Goal: Task Accomplishment & Management: Use online tool/utility

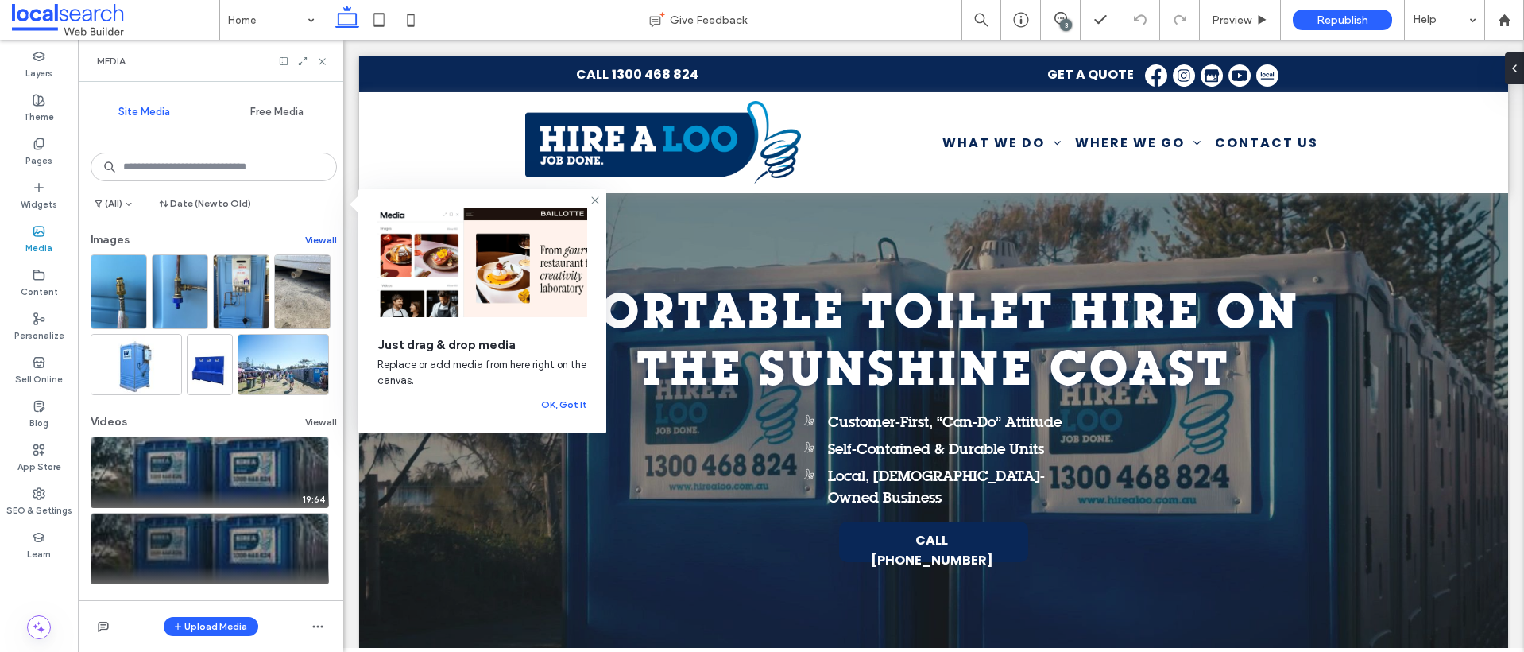
click at [319, 240] on button "View all" at bounding box center [321, 239] width 32 height 19
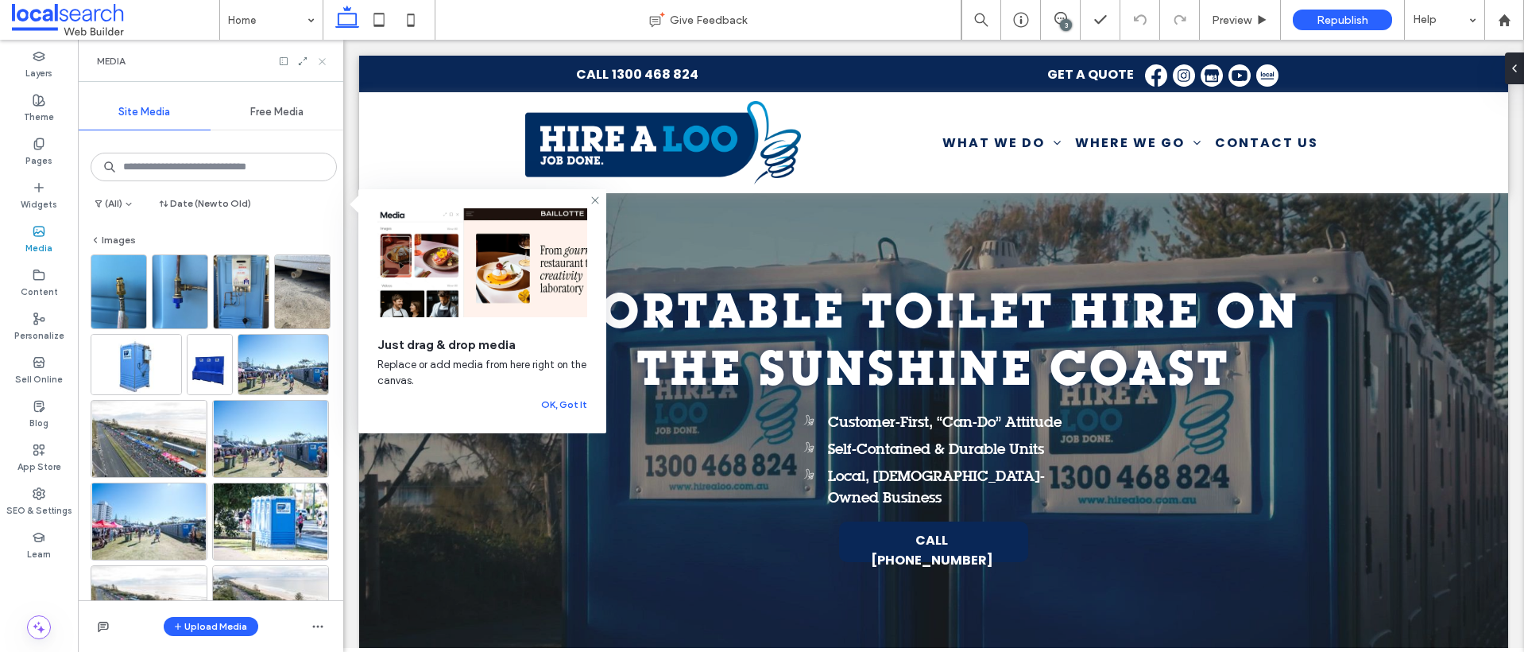
click at [322, 63] on icon at bounding box center [322, 62] width 12 height 12
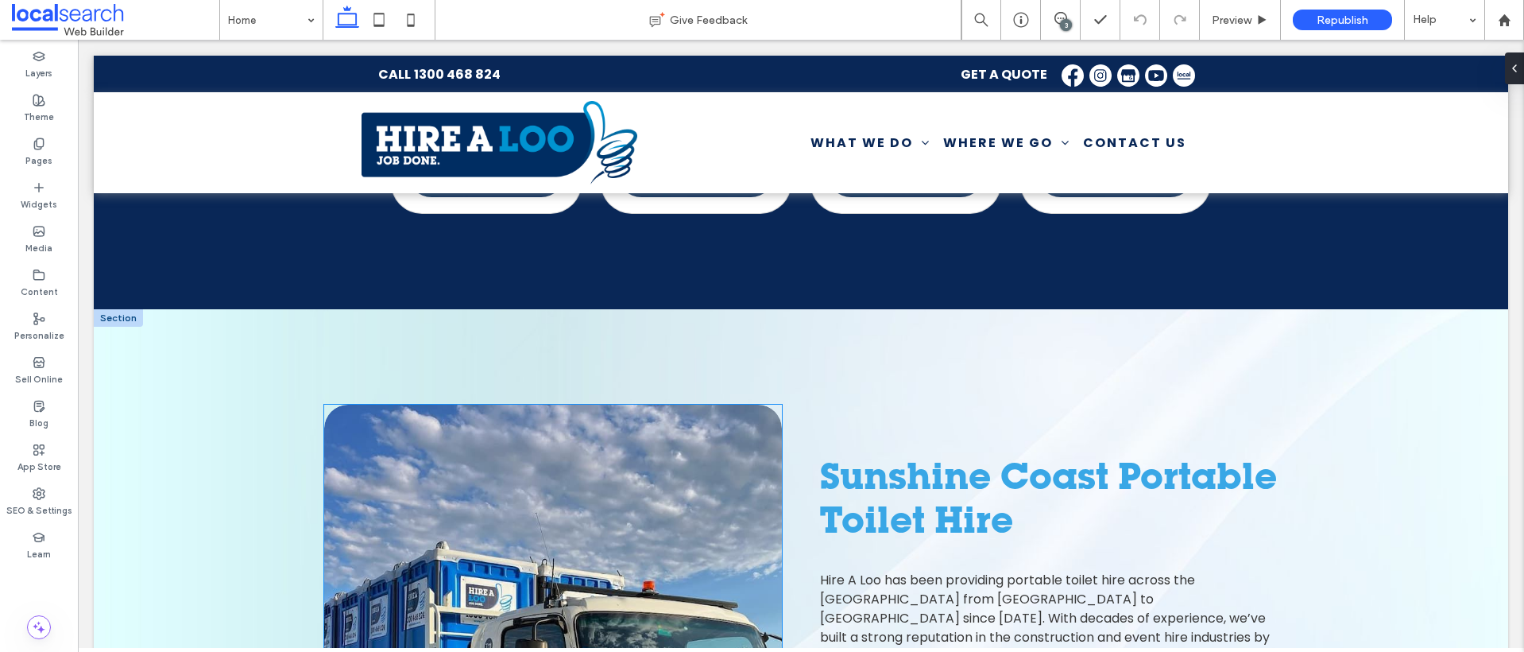
scroll to position [1109, 0]
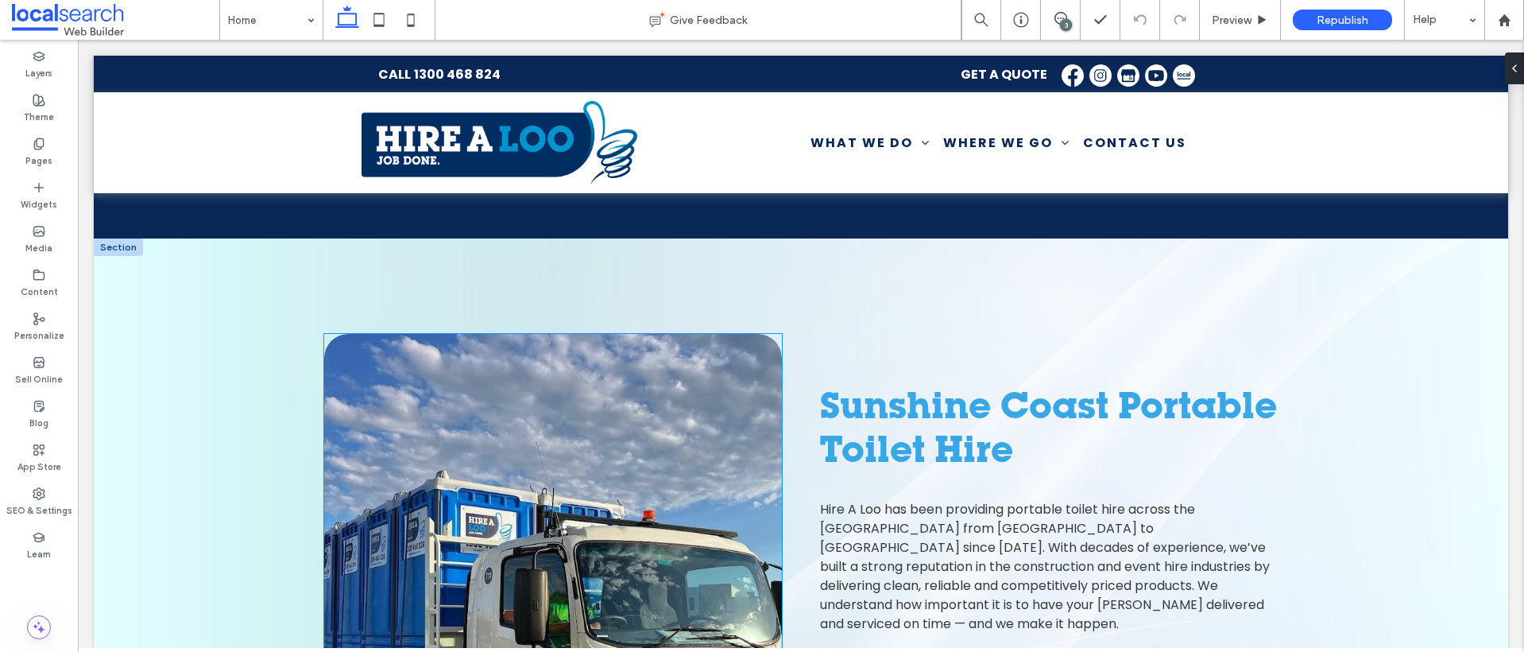
click at [565, 493] on link at bounding box center [553, 629] width 458 height 591
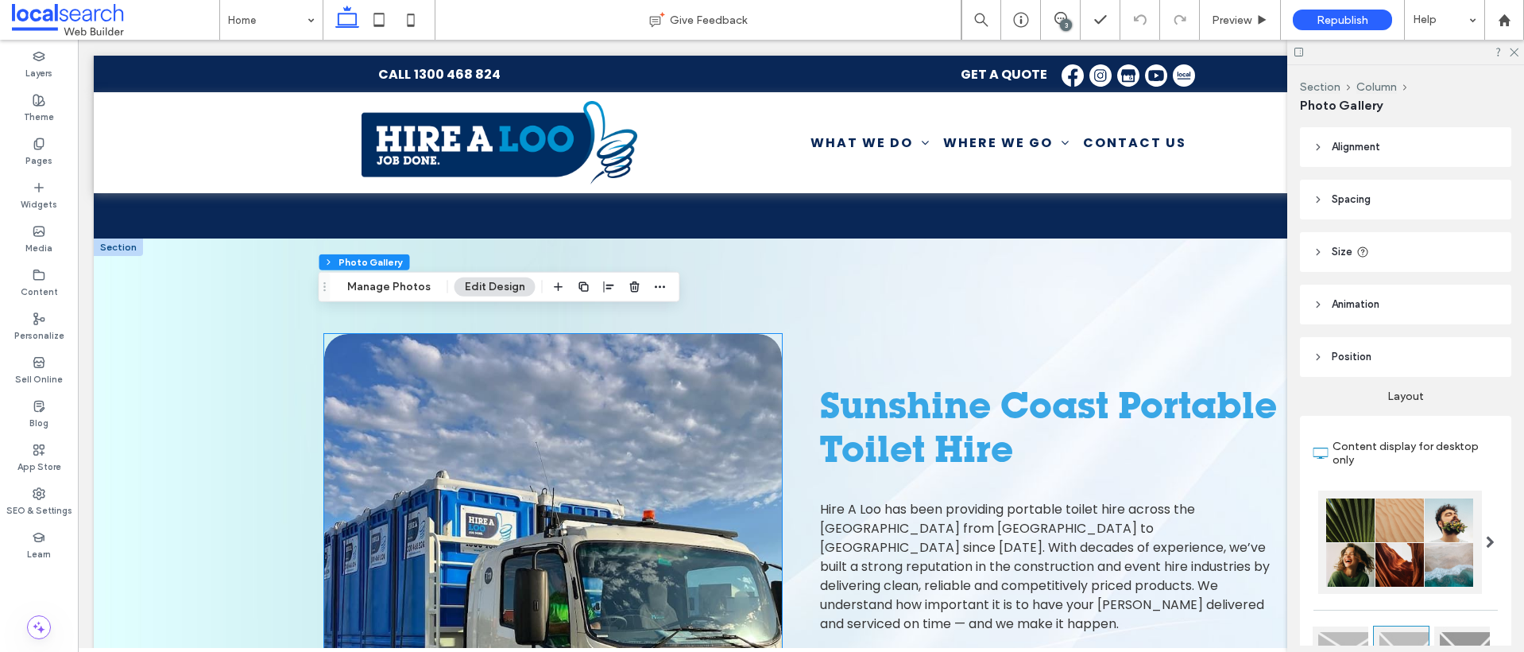
click at [565, 493] on link at bounding box center [553, 629] width 458 height 591
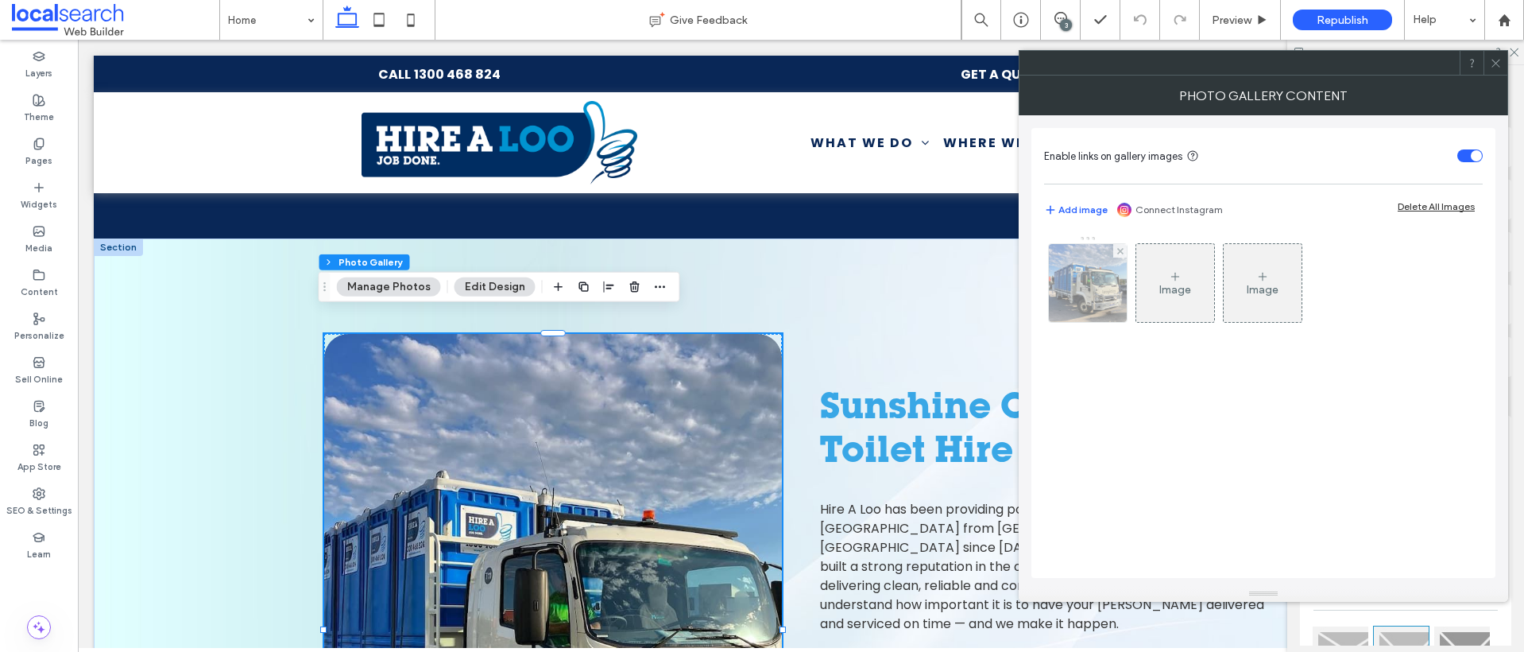
click at [1100, 266] on img at bounding box center [1088, 283] width 78 height 78
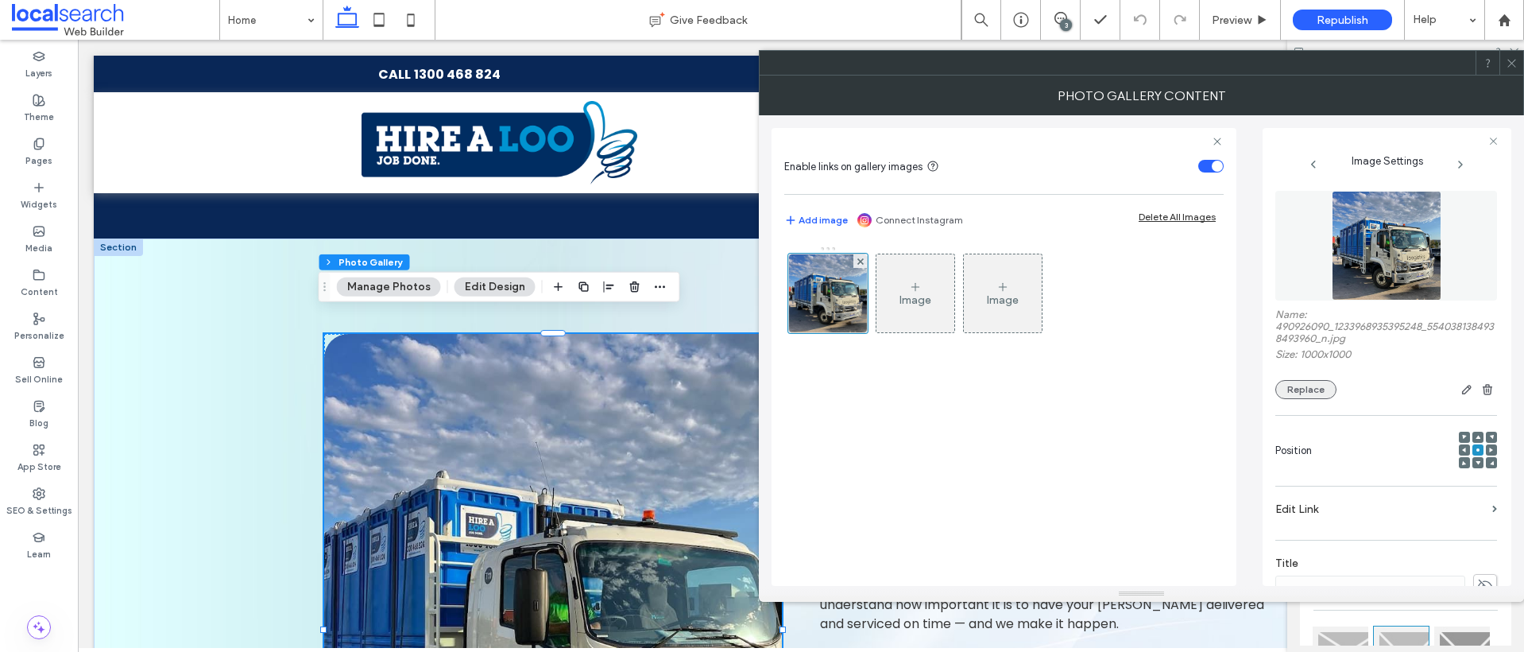
click at [1327, 394] on button "Replace" at bounding box center [1305, 389] width 61 height 19
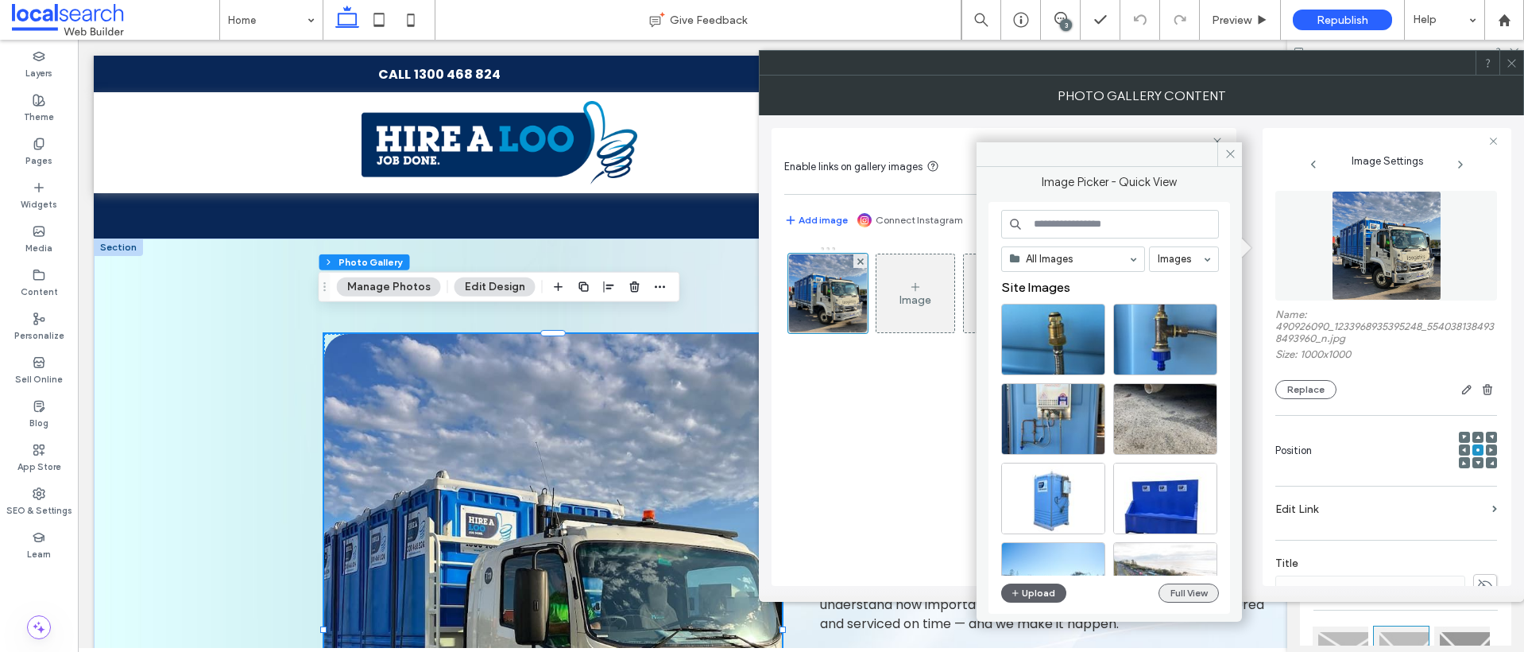
click at [1200, 594] on button "Full View" at bounding box center [1189, 592] width 60 height 19
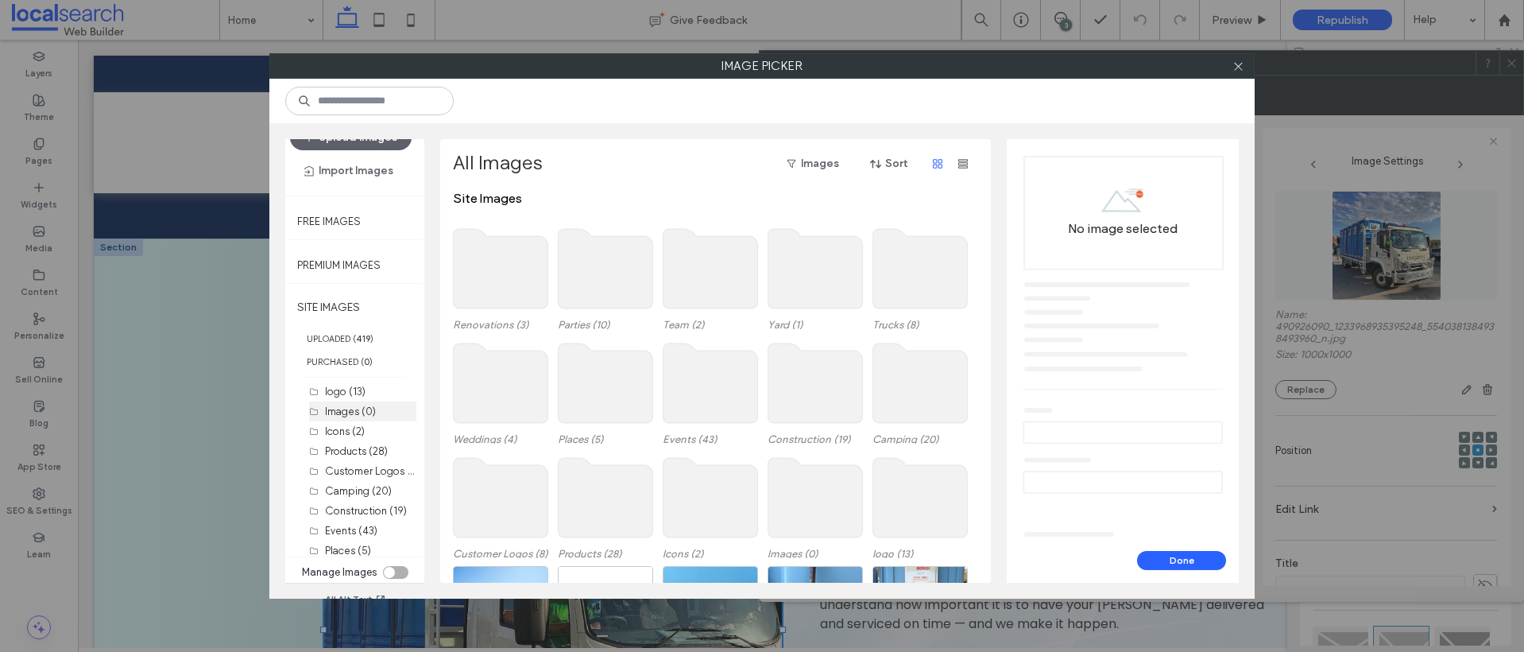
scroll to position [28, 0]
click at [352, 530] on label "Events (43)" at bounding box center [351, 529] width 52 height 12
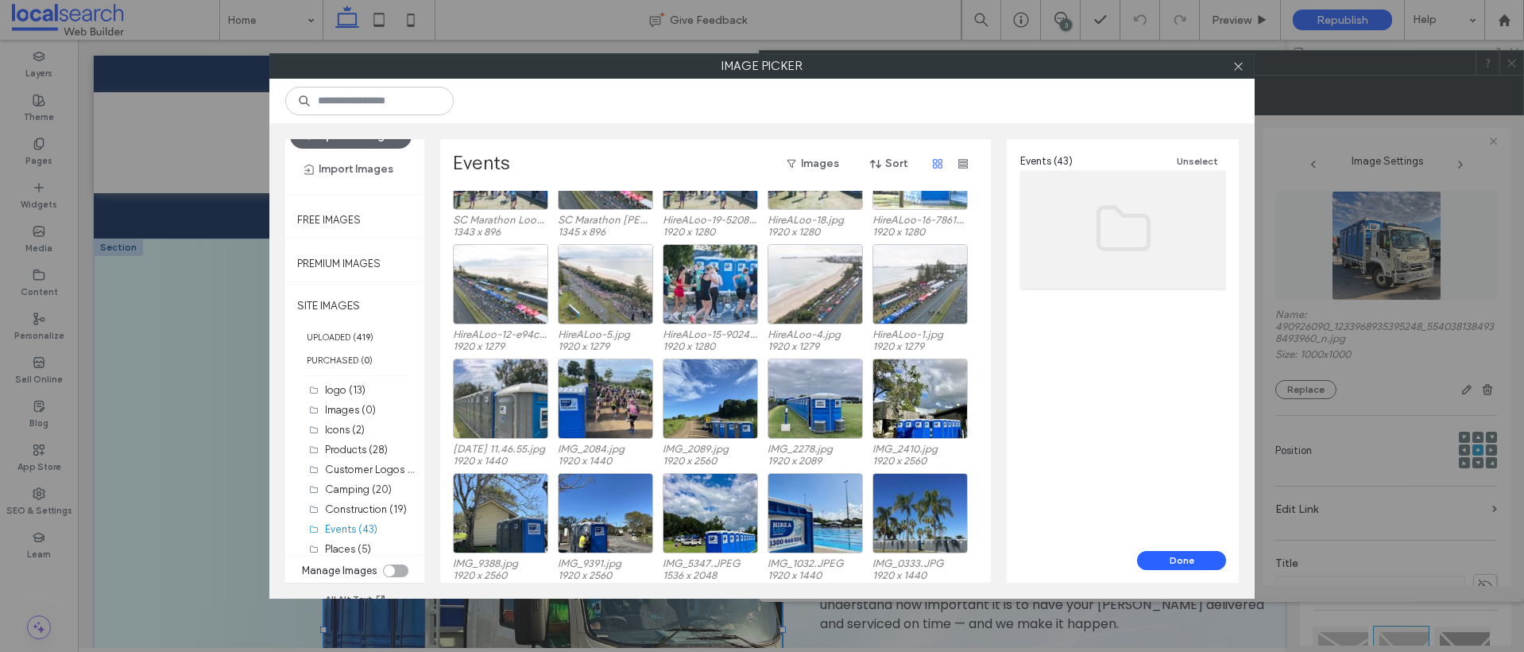
scroll to position [0, 0]
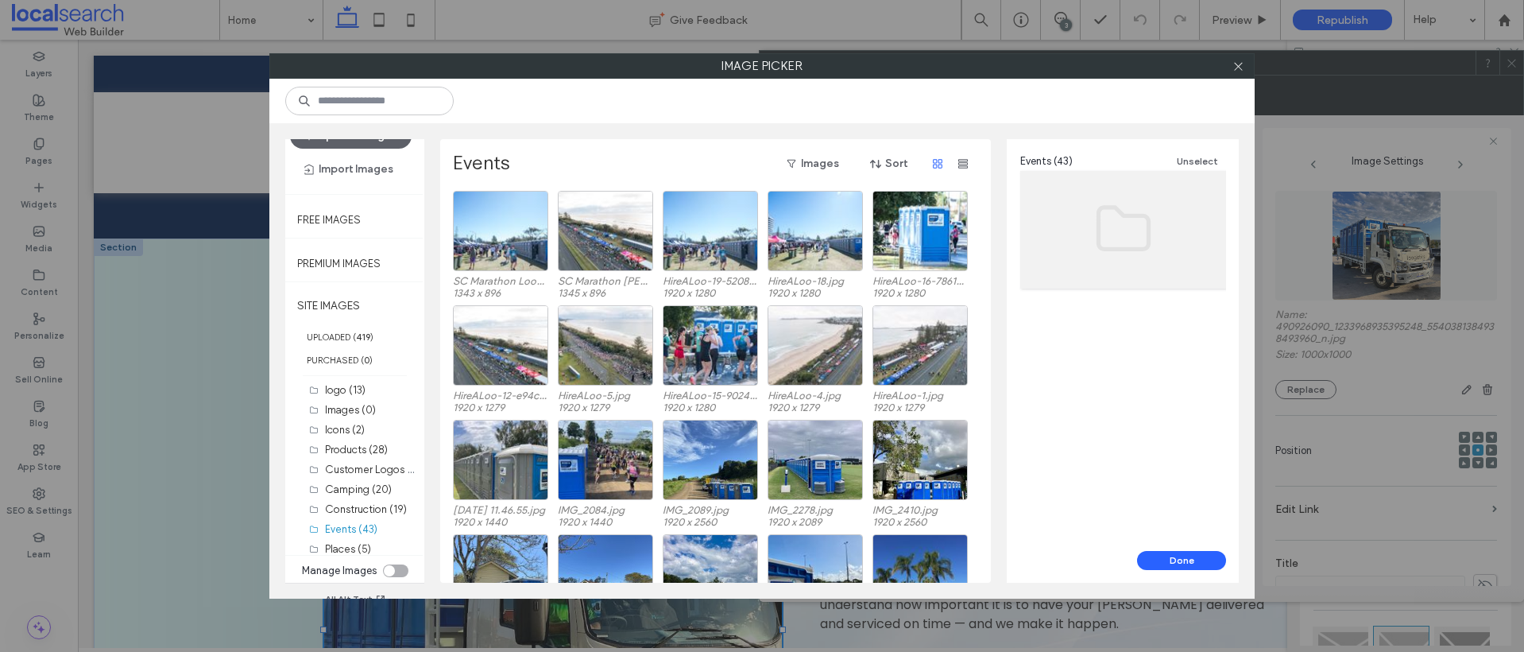
click at [645, 164] on div "Events Images Sort" at bounding box center [714, 163] width 523 height 25
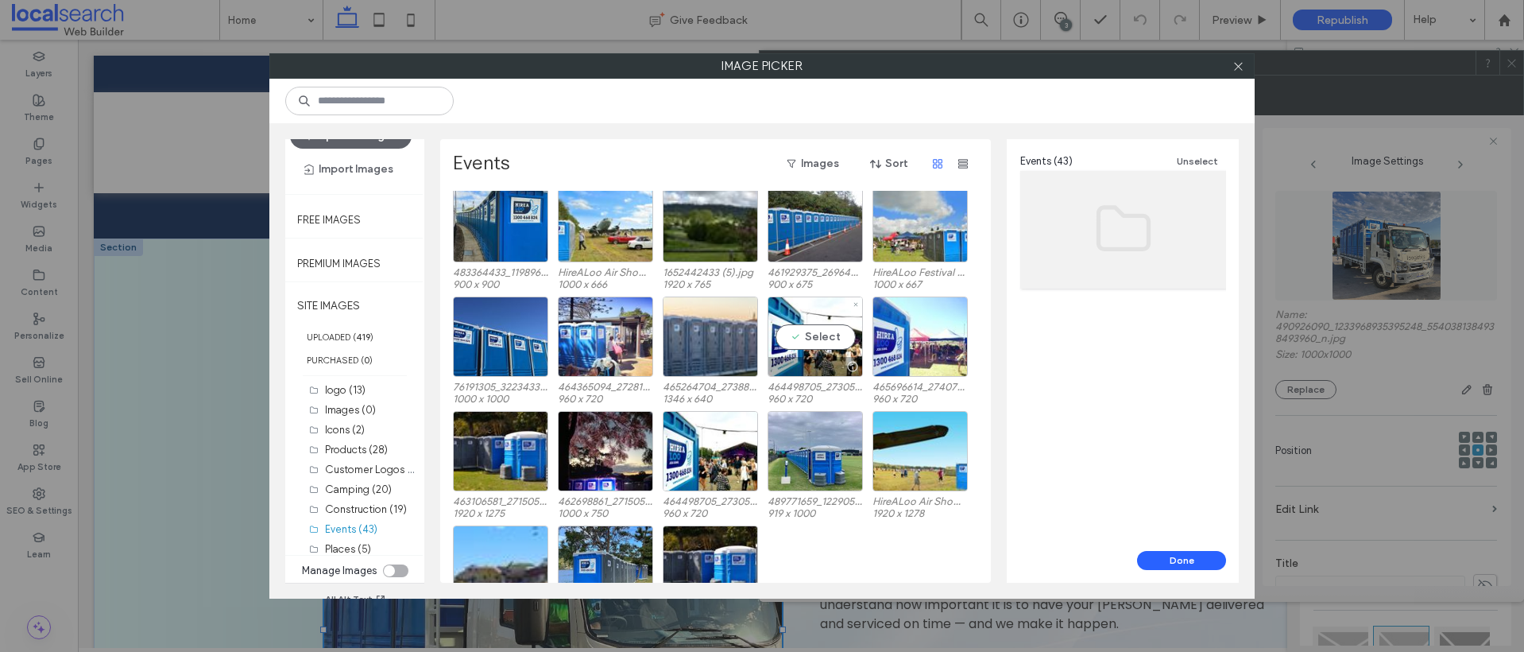
scroll to position [638, 0]
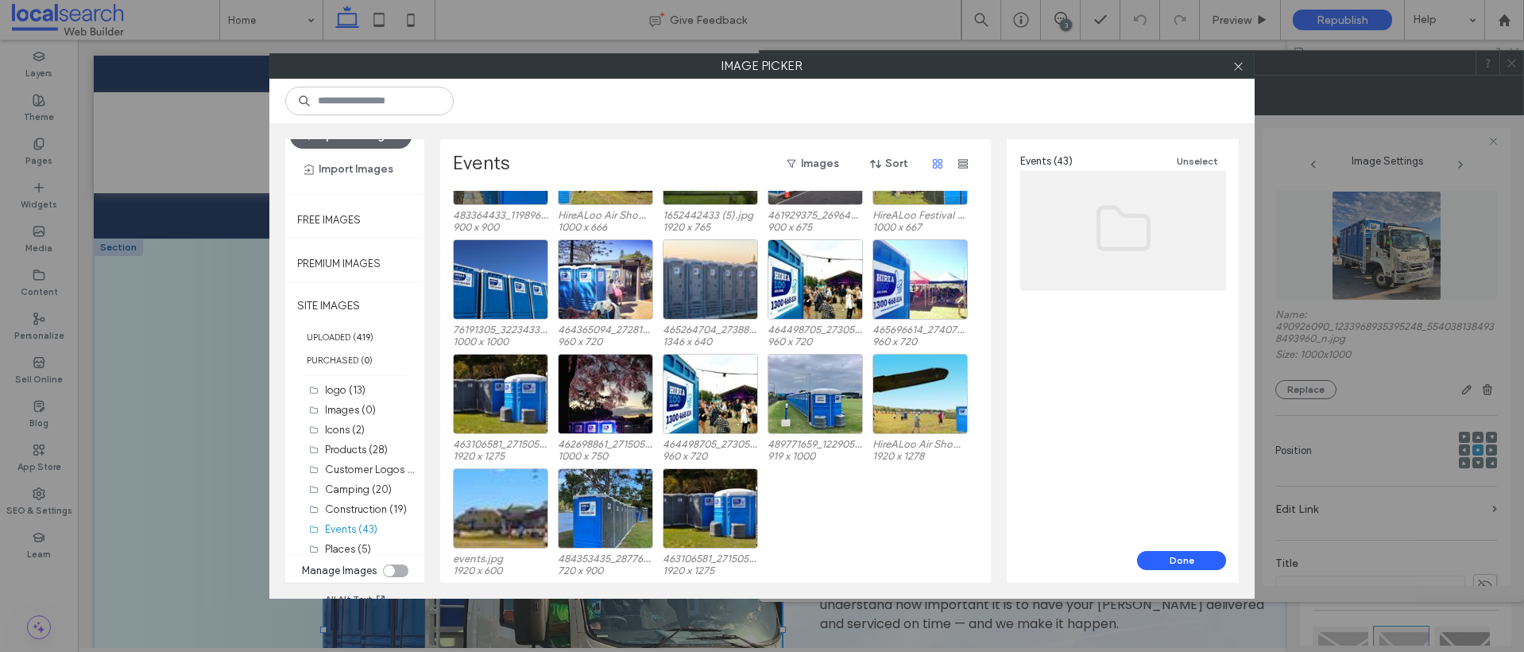
click at [384, 566] on div "toggle" at bounding box center [389, 570] width 11 height 11
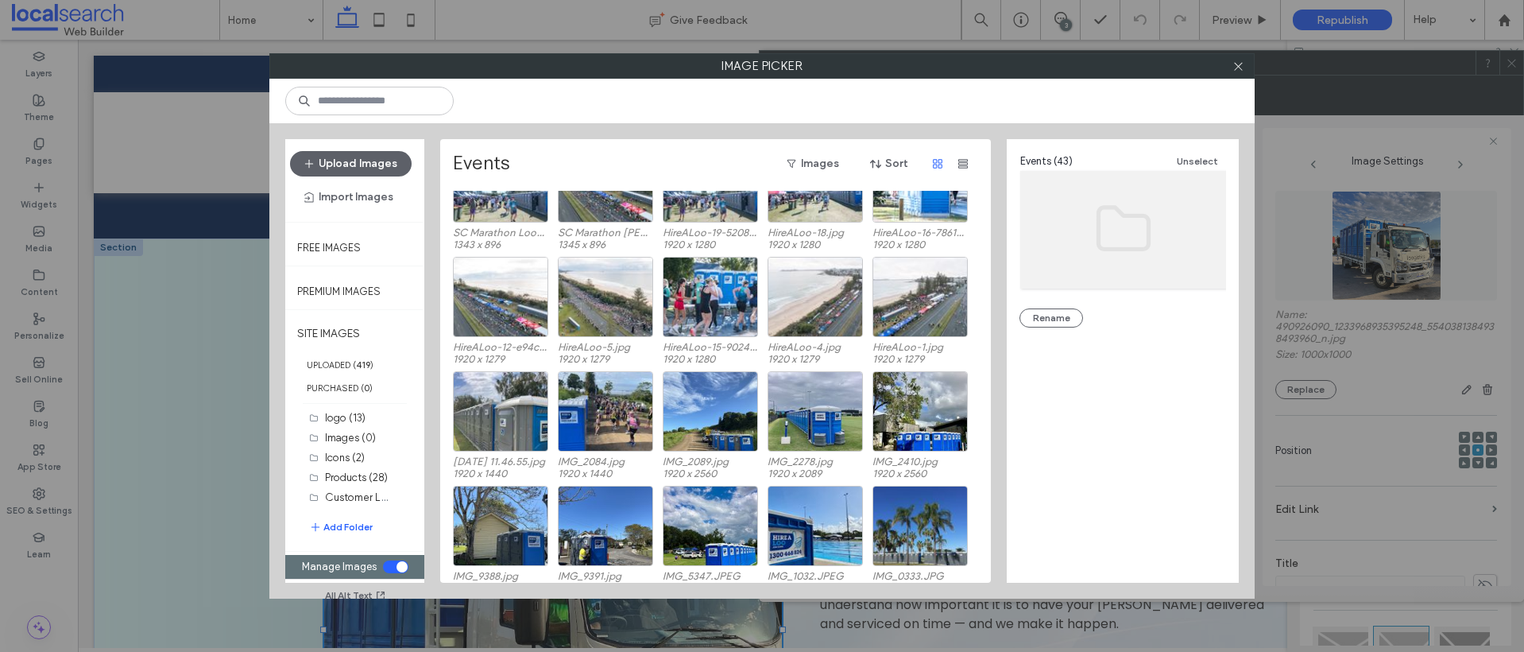
scroll to position [0, 0]
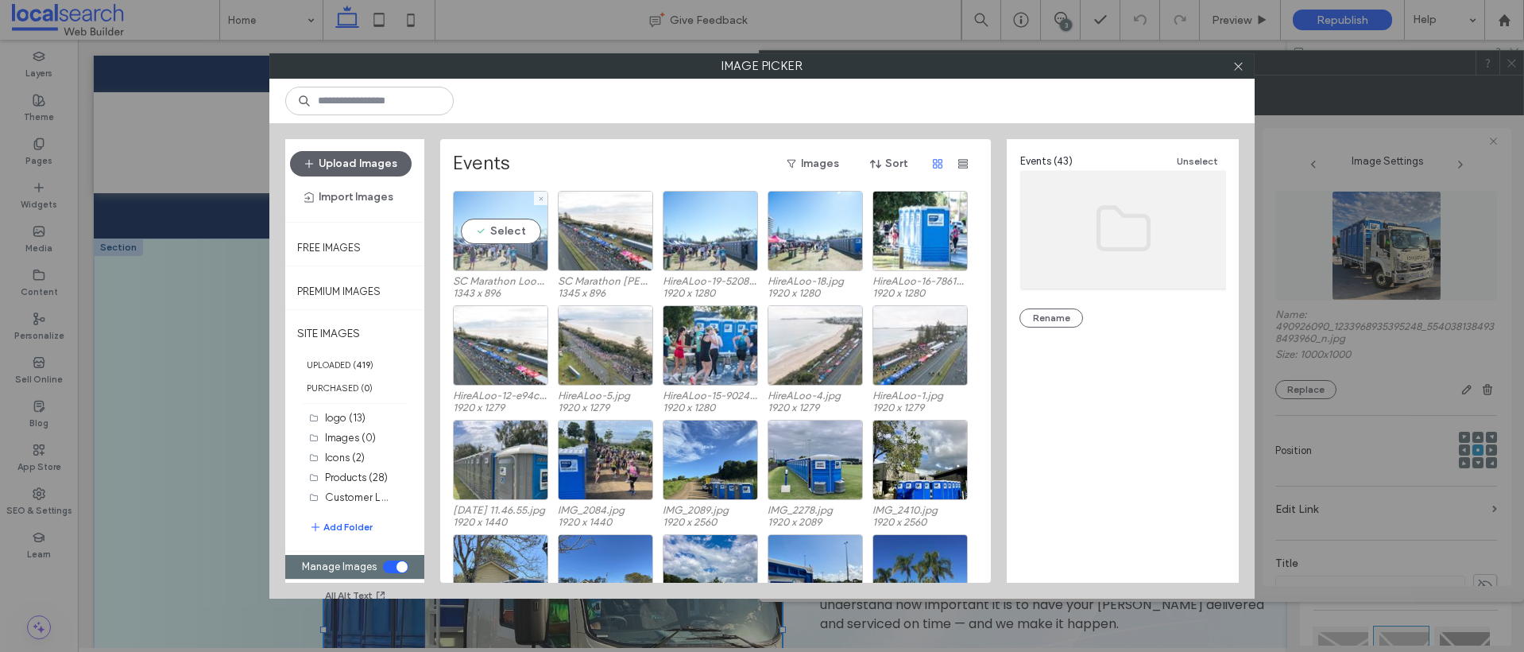
click at [506, 204] on div "Select" at bounding box center [500, 231] width 95 height 80
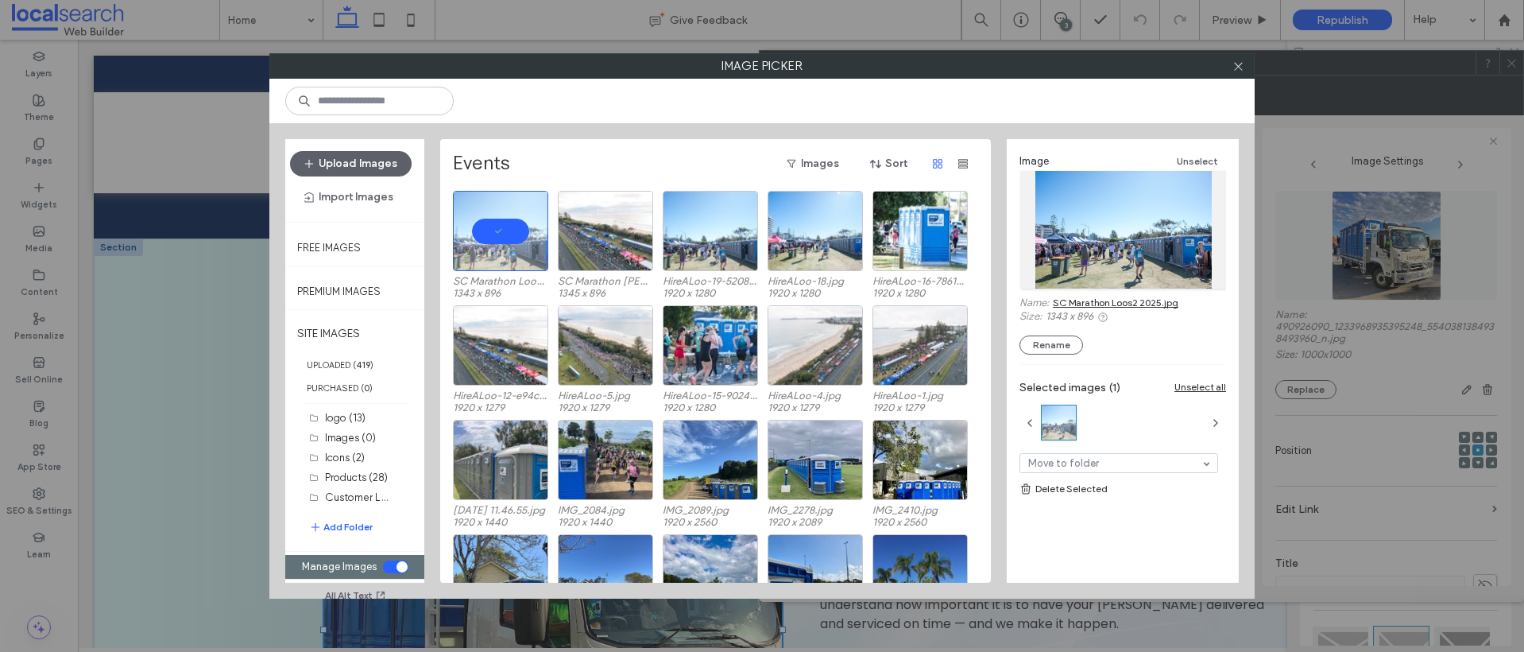
click at [1089, 302] on link "SC Marathon Loos2 2025.jpg" at bounding box center [1116, 302] width 126 height 12
click at [582, 228] on div "Select" at bounding box center [605, 231] width 95 height 80
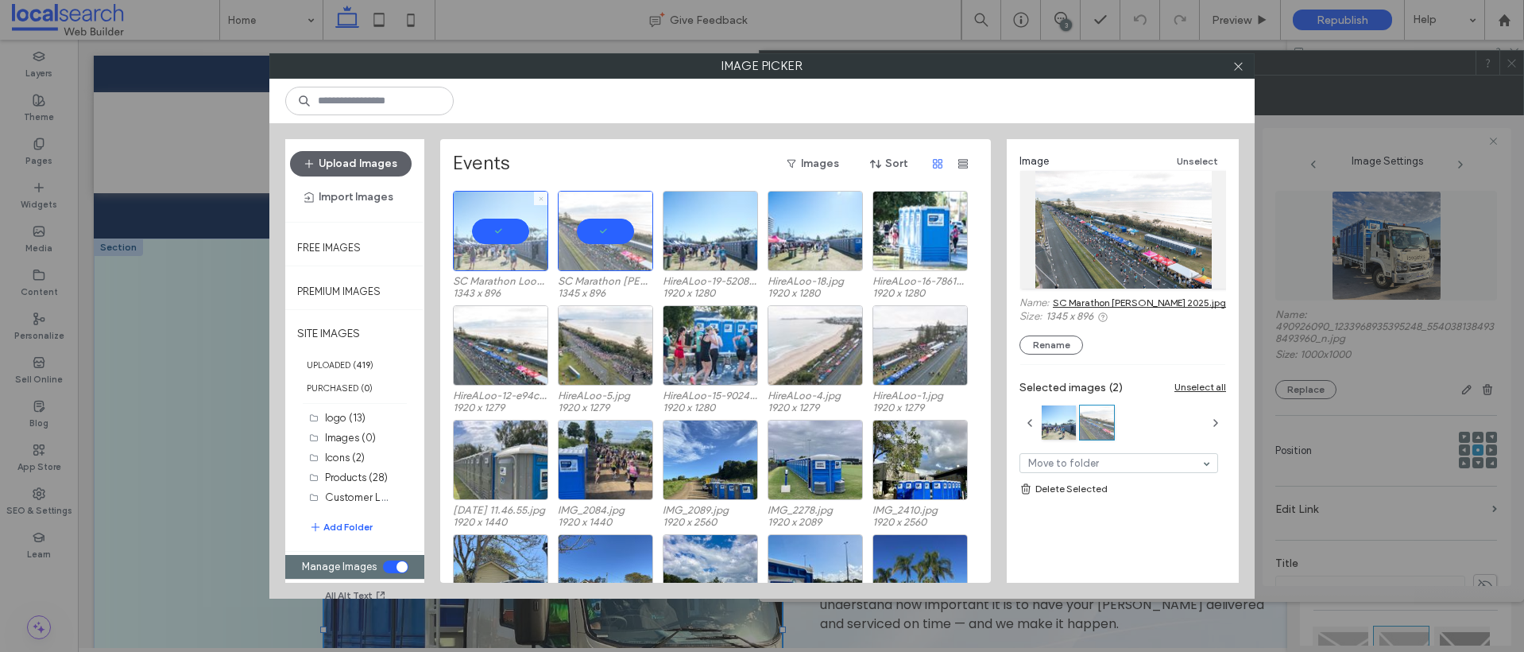
click at [541, 198] on icon at bounding box center [541, 198] width 6 height 6
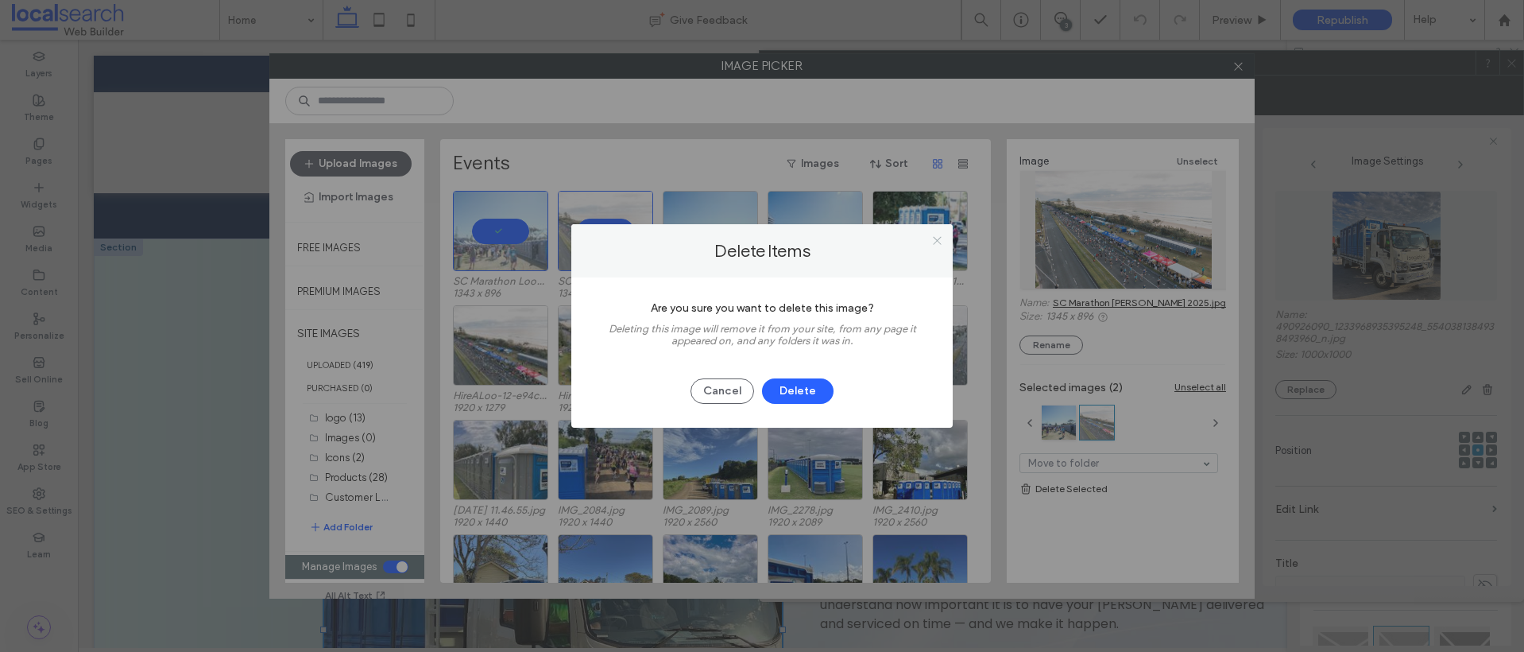
click at [936, 240] on use at bounding box center [937, 240] width 8 height 8
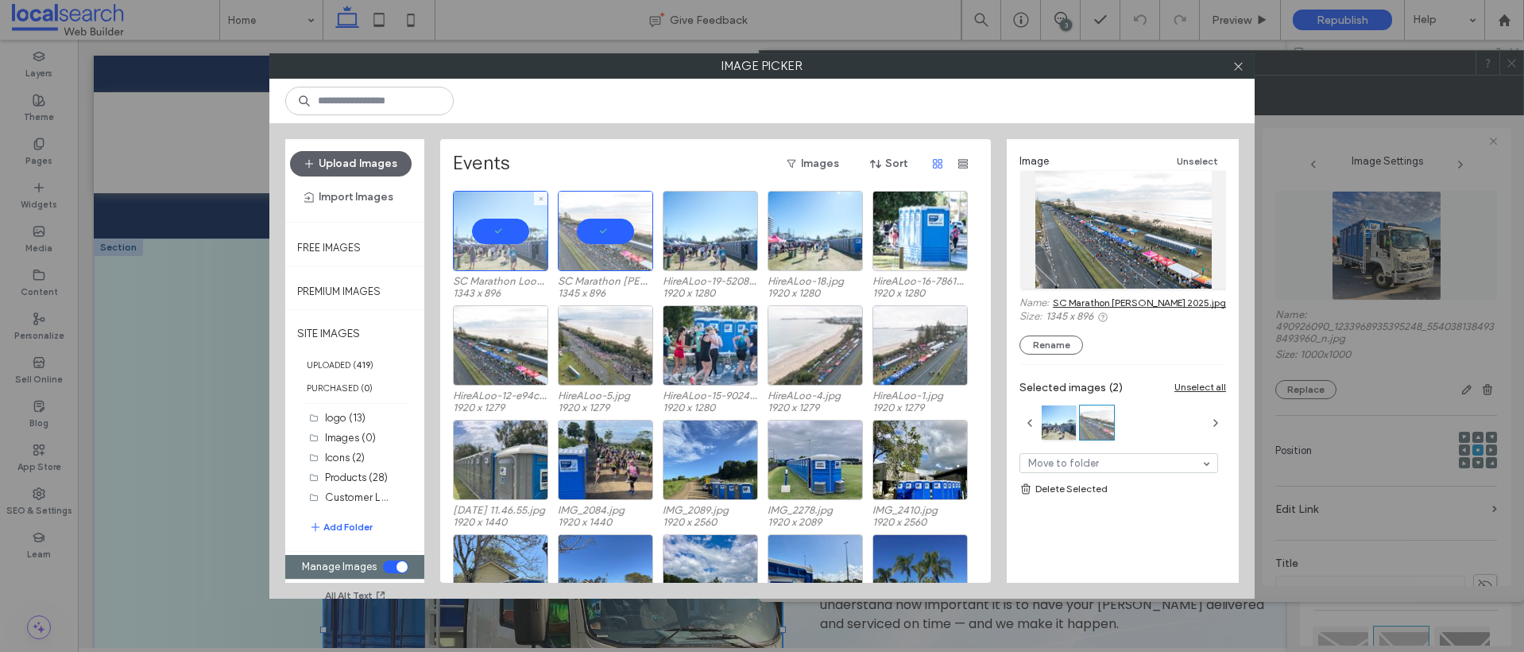
click at [501, 239] on div at bounding box center [500, 231] width 95 height 80
click at [405, 560] on section "Manage Images" at bounding box center [355, 567] width 122 height 24
click at [400, 565] on div "toggle" at bounding box center [402, 566] width 11 height 11
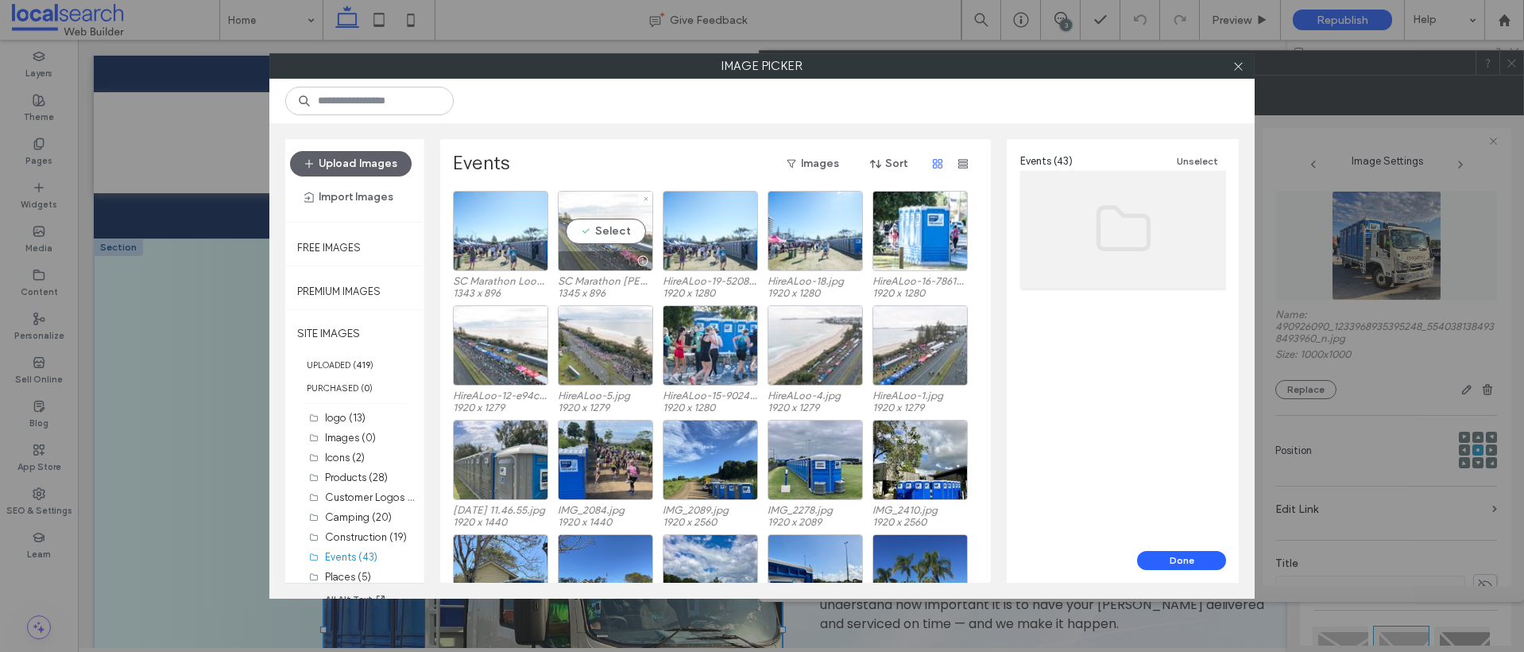
click at [610, 227] on div "Select" at bounding box center [605, 231] width 95 height 80
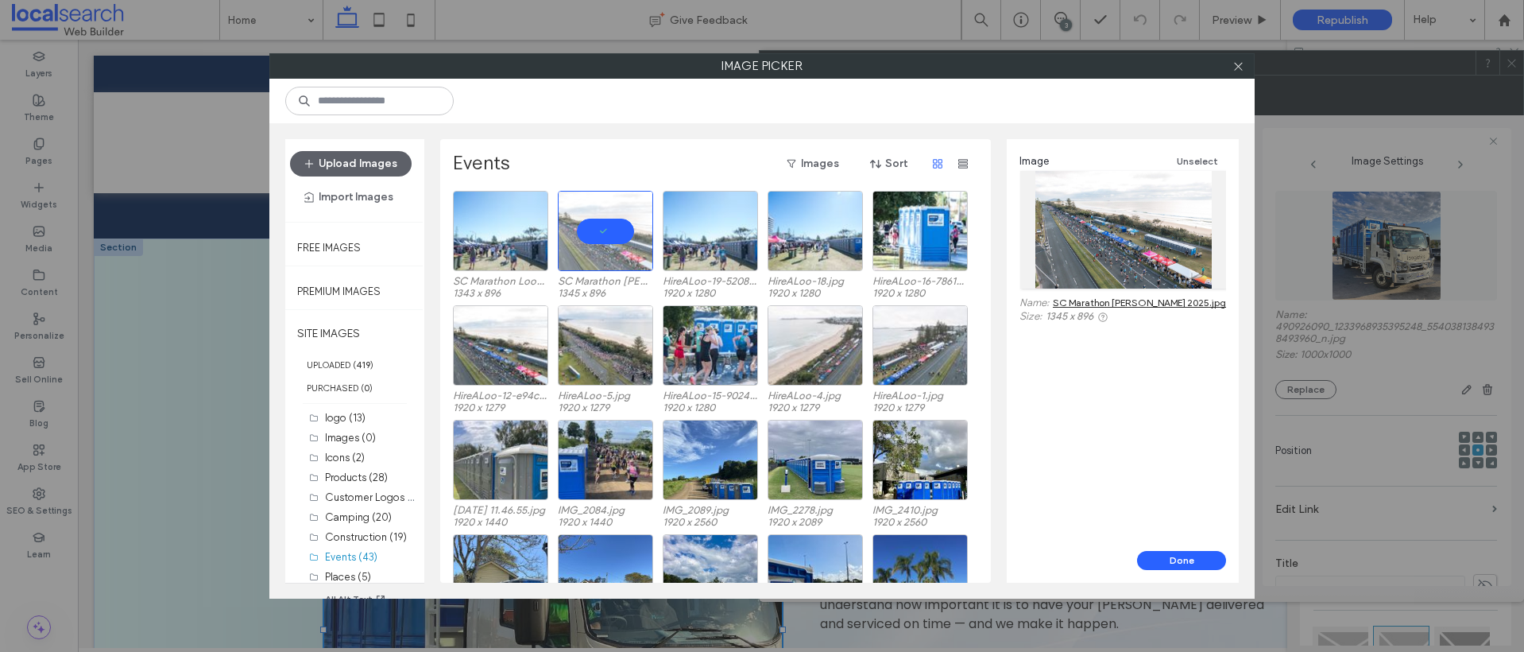
click at [1128, 302] on link "SC Marathon [PERSON_NAME] 2025.jpg" at bounding box center [1139, 302] width 173 height 12
click at [737, 267] on div at bounding box center [747, 260] width 20 height 13
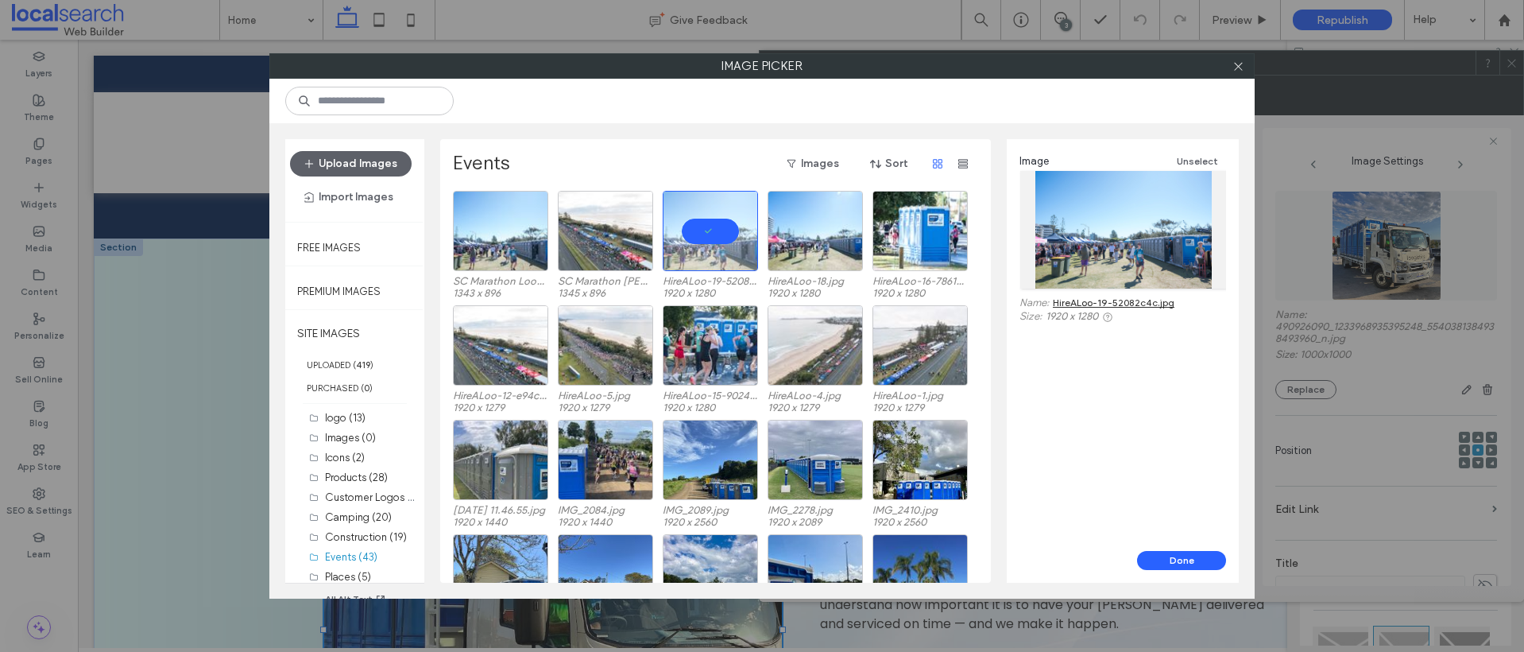
click at [1100, 301] on link "HireALoo-19-52082c4c.jpg" at bounding box center [1114, 302] width 122 height 12
click at [823, 237] on div "Select" at bounding box center [815, 231] width 95 height 80
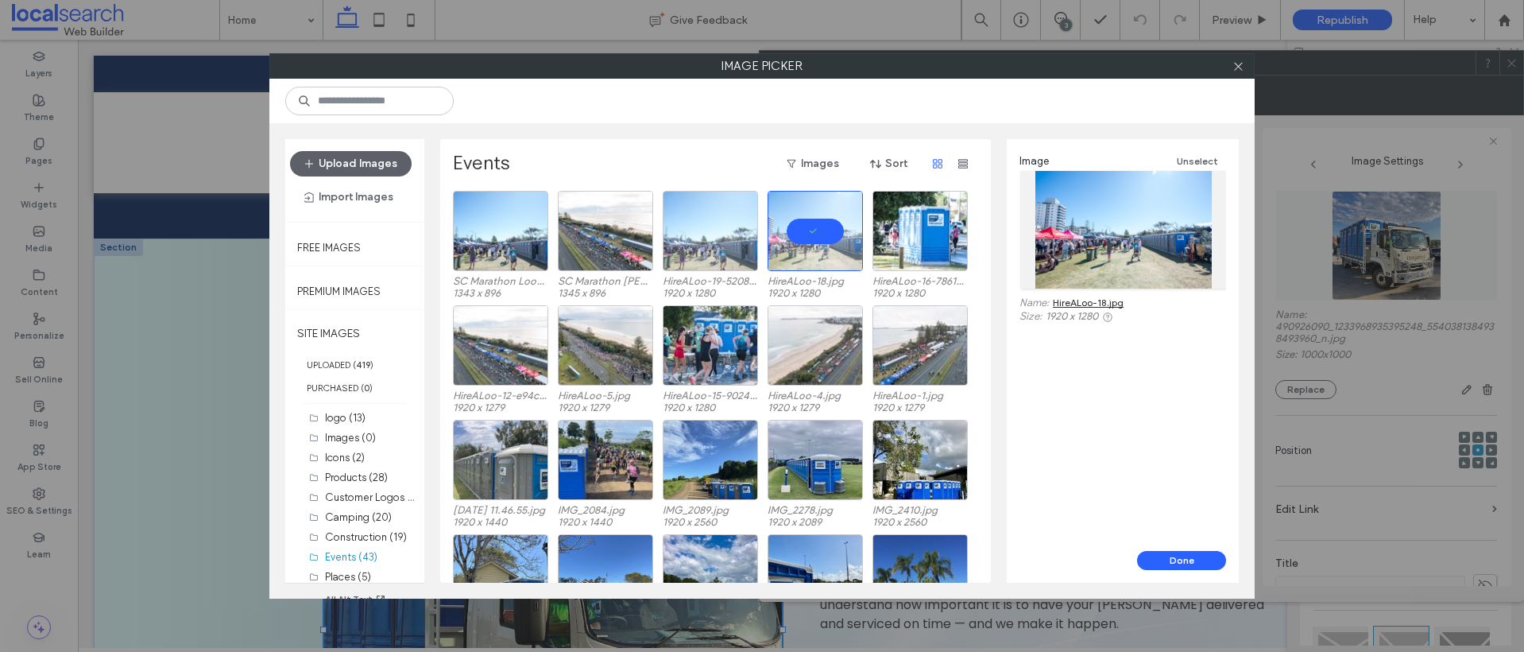
click at [1084, 299] on link "HireALoo-18.jpg" at bounding box center [1088, 302] width 71 height 12
click at [930, 242] on div "Select" at bounding box center [920, 231] width 95 height 80
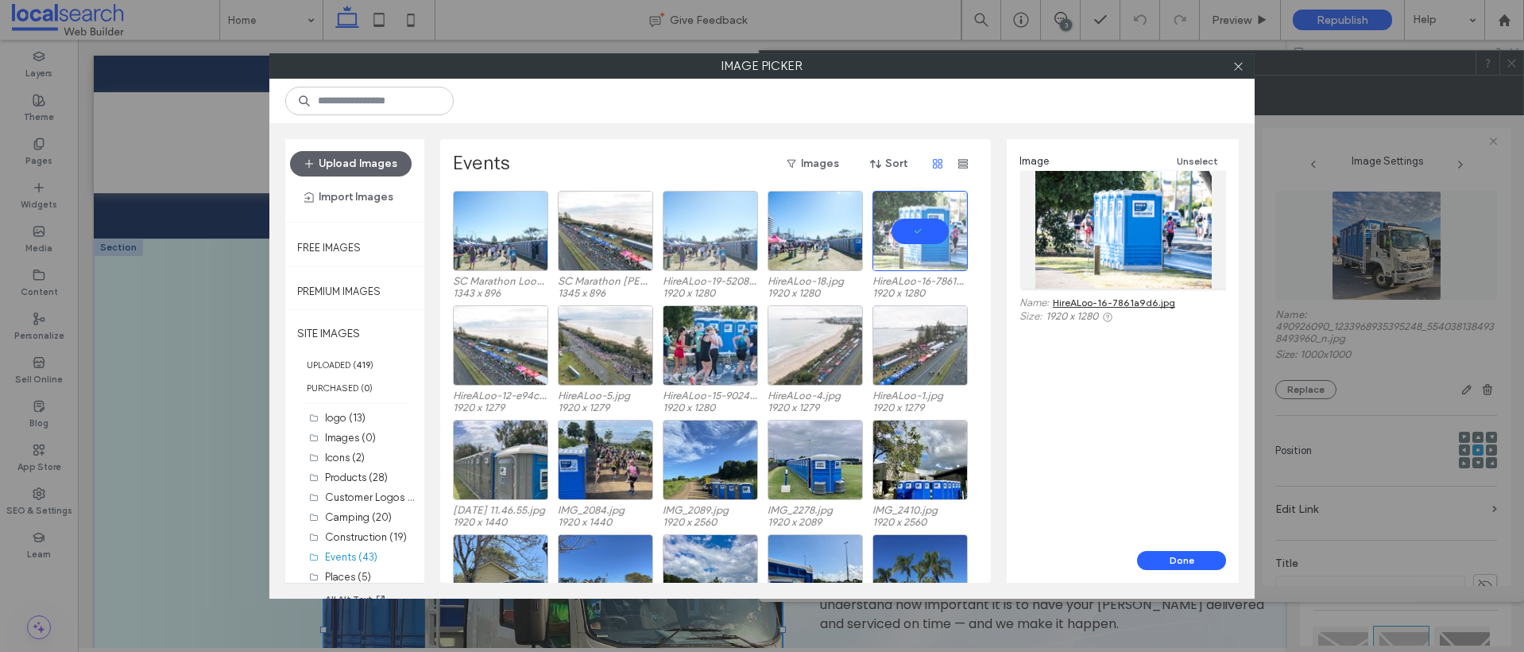
click at [1123, 300] on link "HireALoo-16-7861a9d6.jpg" at bounding box center [1114, 302] width 122 height 12
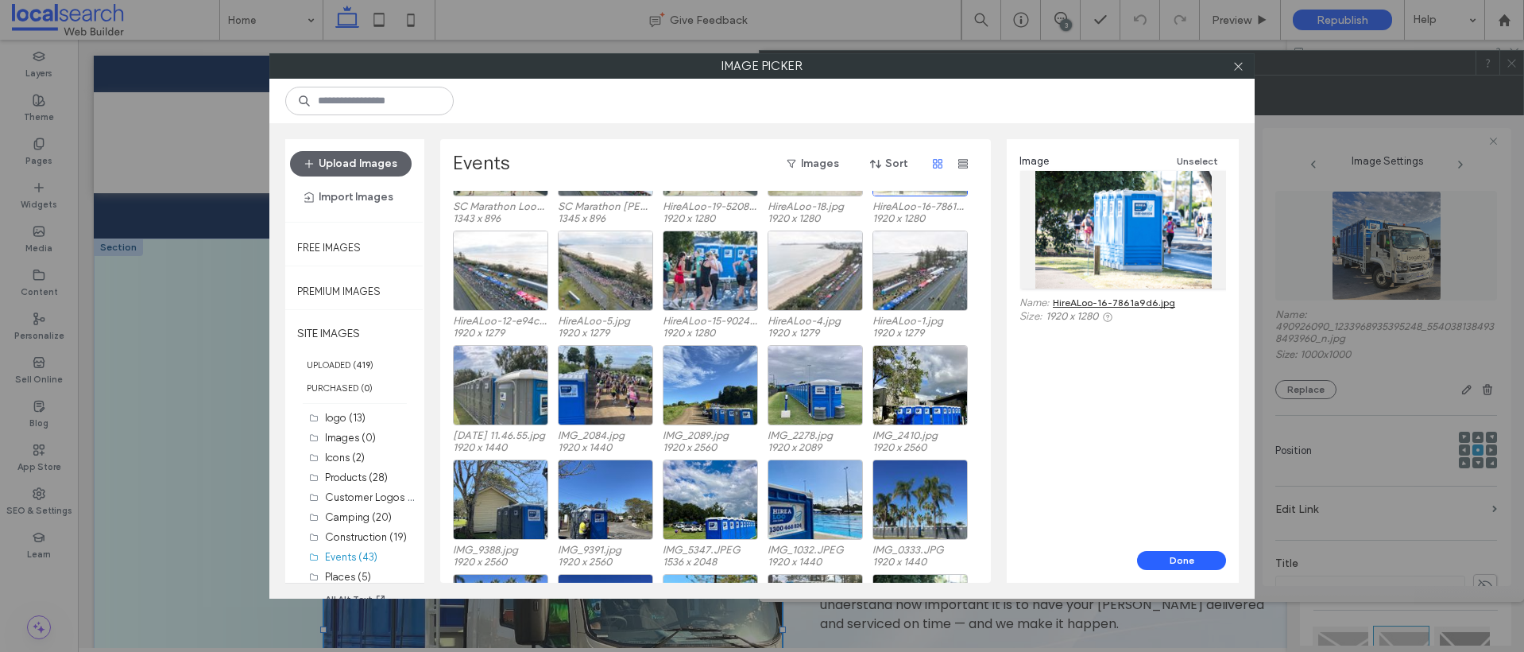
scroll to position [141, 0]
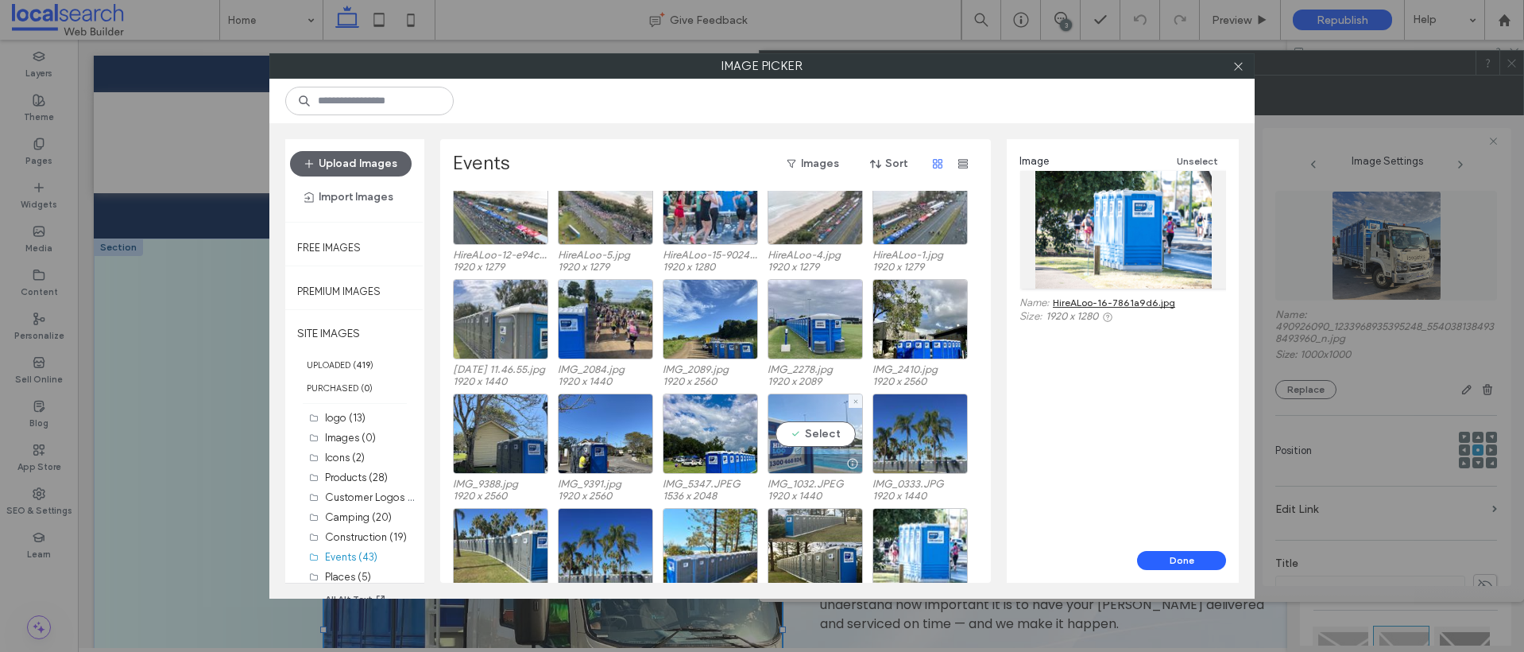
click at [818, 435] on div "Select" at bounding box center [815, 433] width 95 height 80
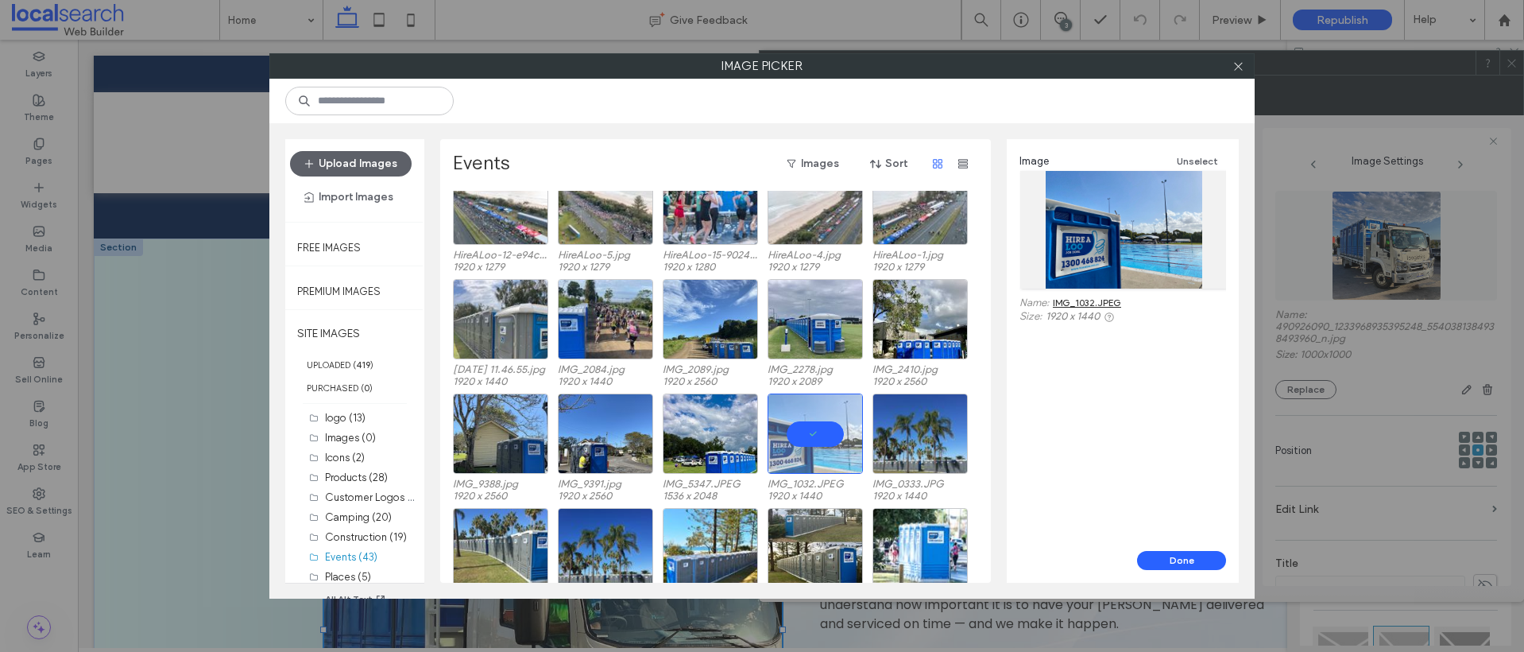
click at [1112, 302] on link "IMG_1032.JPEG" at bounding box center [1087, 302] width 68 height 12
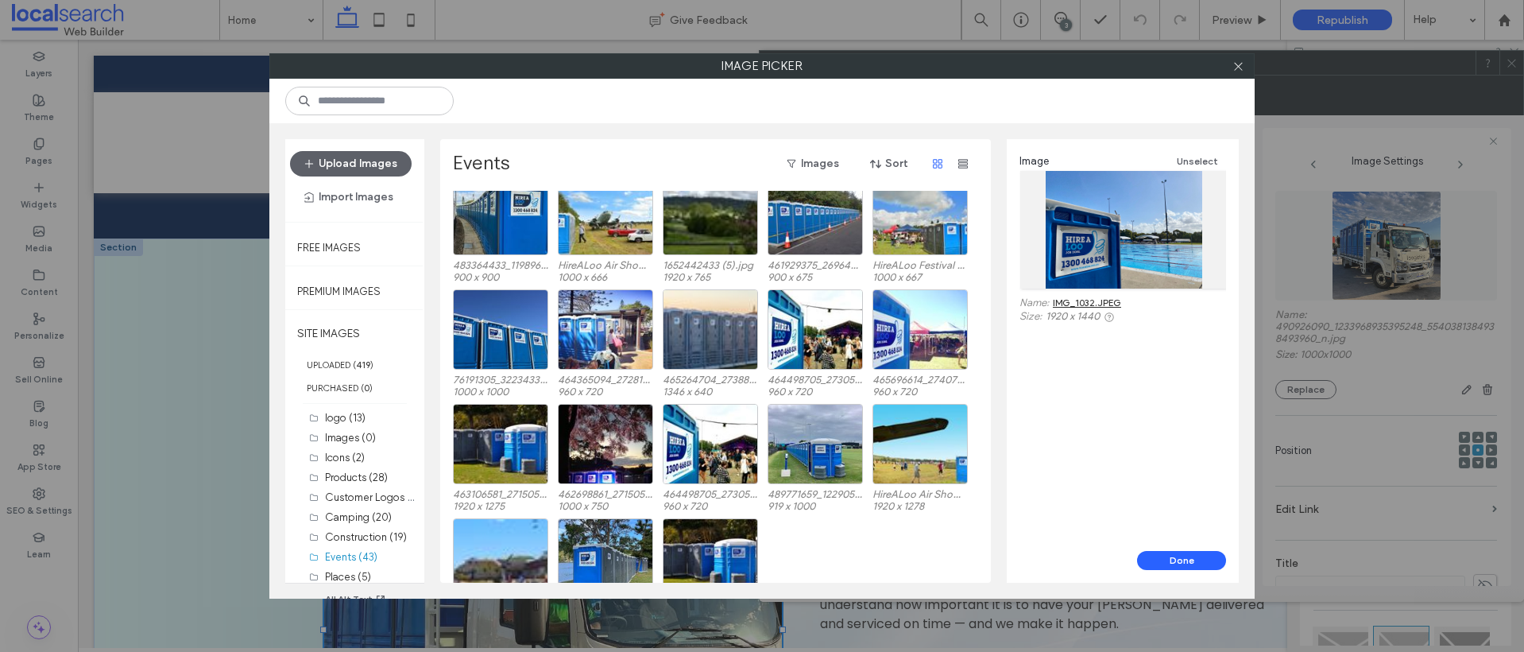
scroll to position [638, 0]
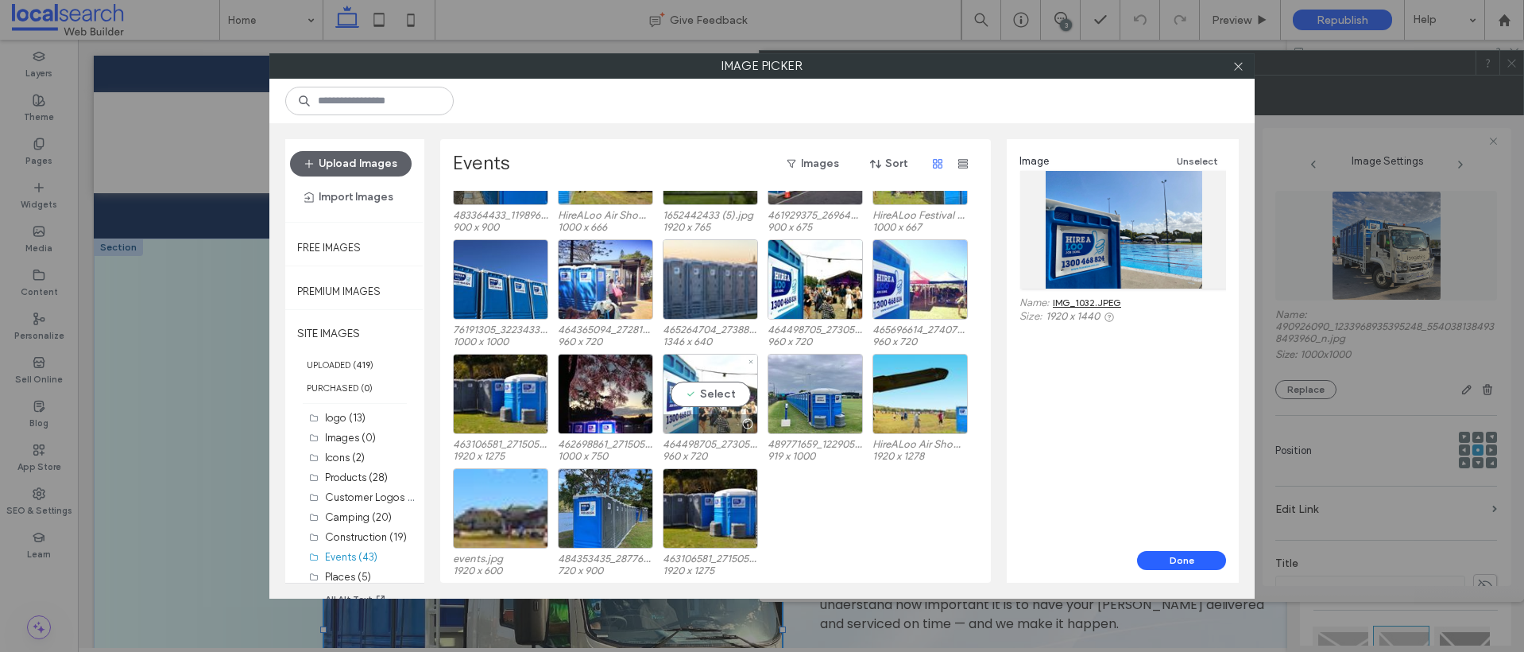
click at [711, 395] on div "Select" at bounding box center [710, 394] width 95 height 80
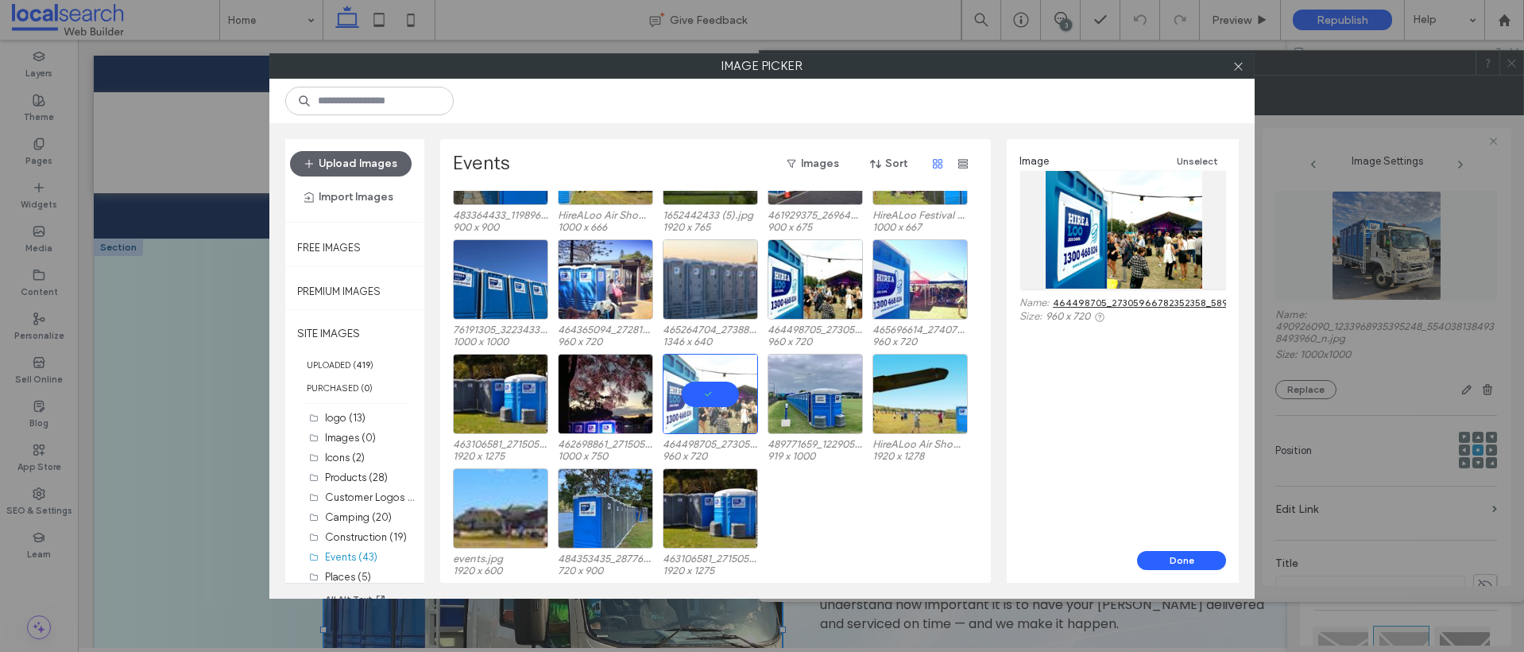
click at [1189, 300] on link "464498705_27305966782352358_5895826761534545842_n.jpg" at bounding box center [1199, 302] width 293 height 12
click at [356, 535] on label "Construction (19)" at bounding box center [366, 537] width 82 height 12
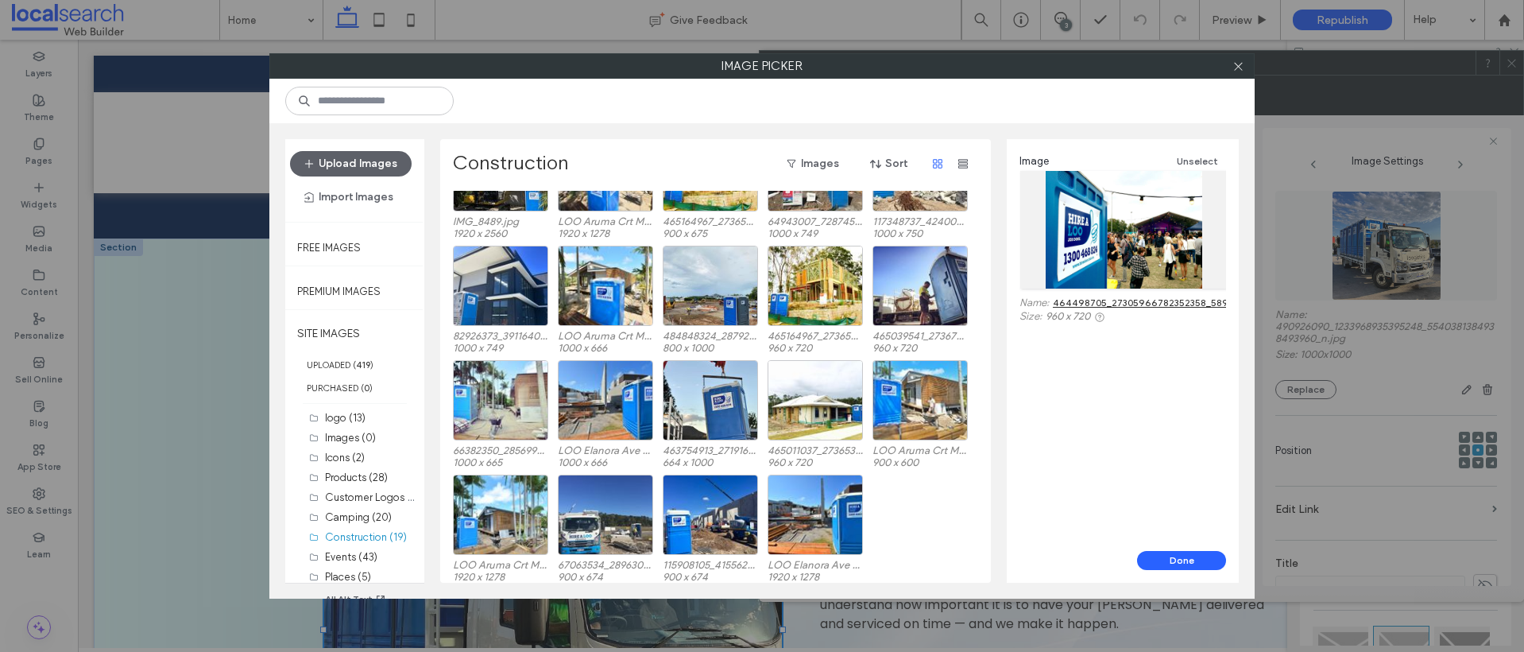
scroll to position [66, 0]
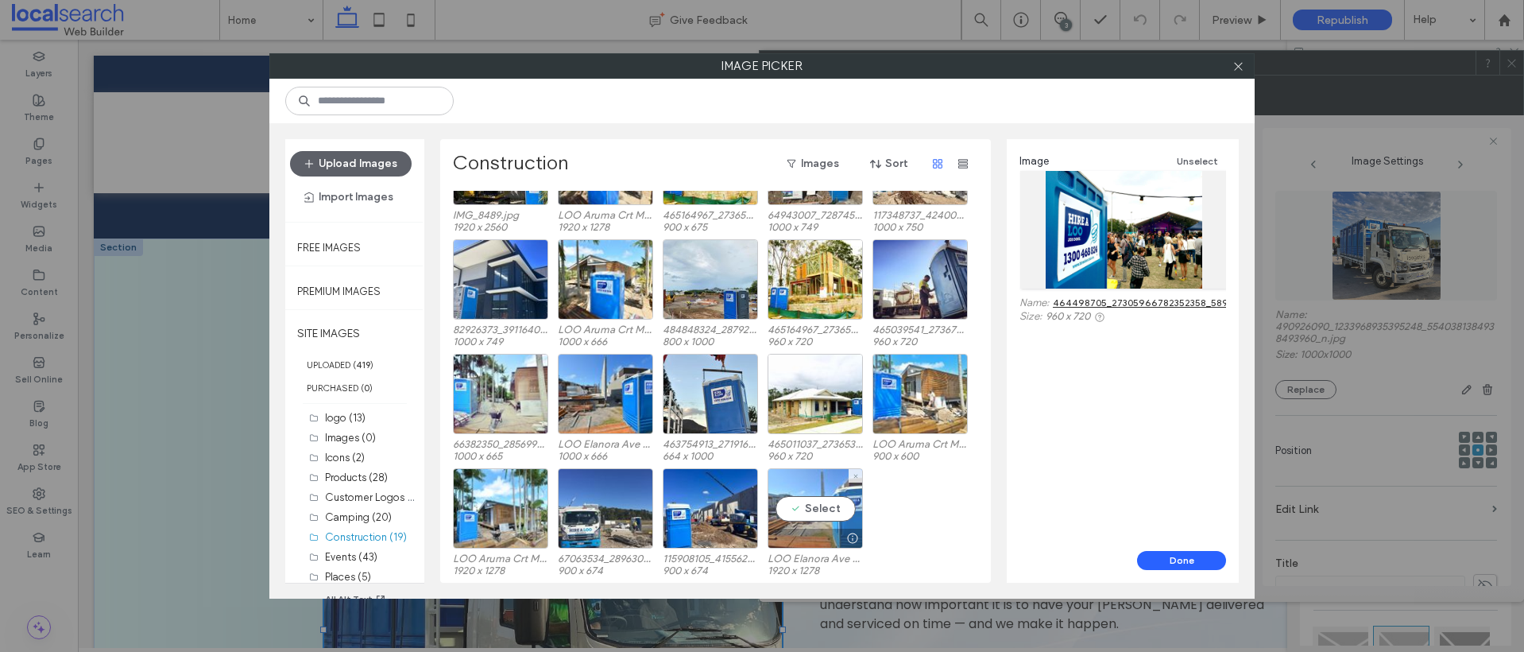
click at [819, 512] on div "Select" at bounding box center [815, 508] width 95 height 80
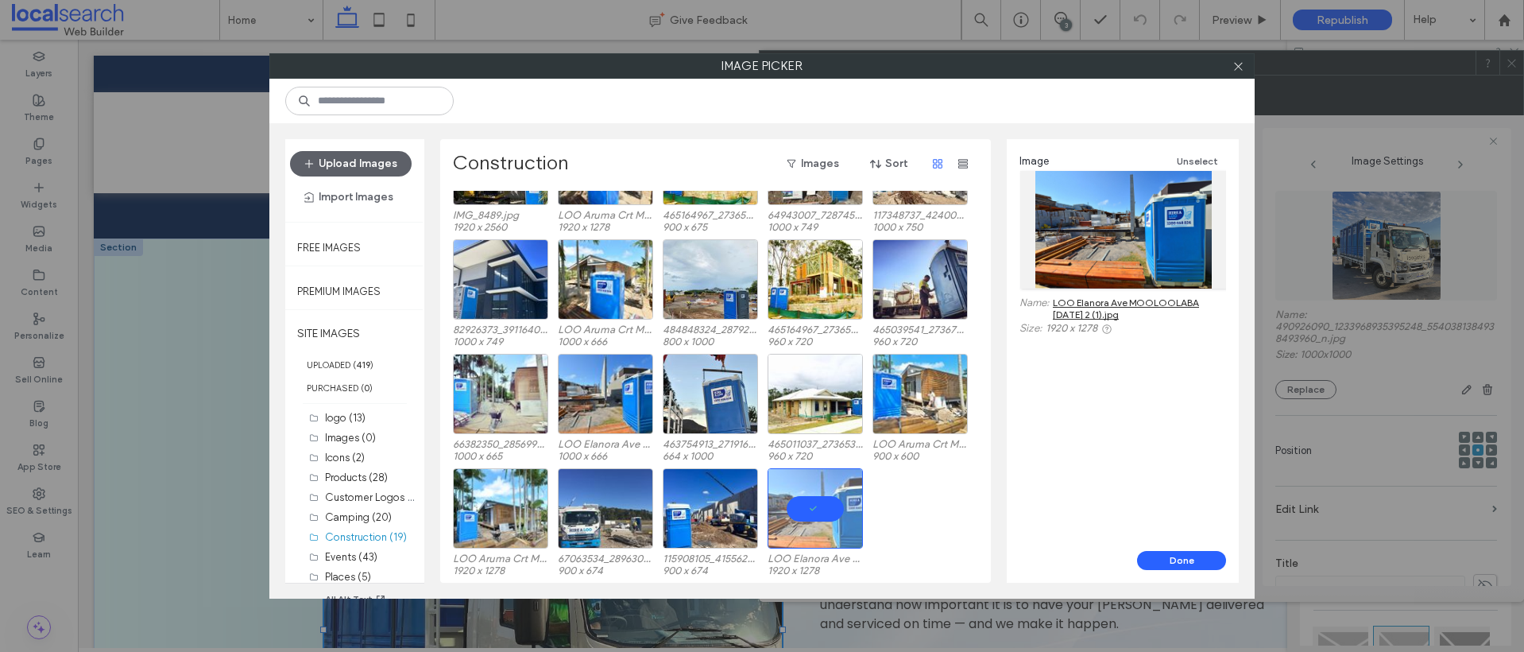
click at [1109, 304] on link "LOO Elanora Ave MOOLOOLABA [DATE] 2 (1).jpg" at bounding box center [1139, 308] width 173 height 24
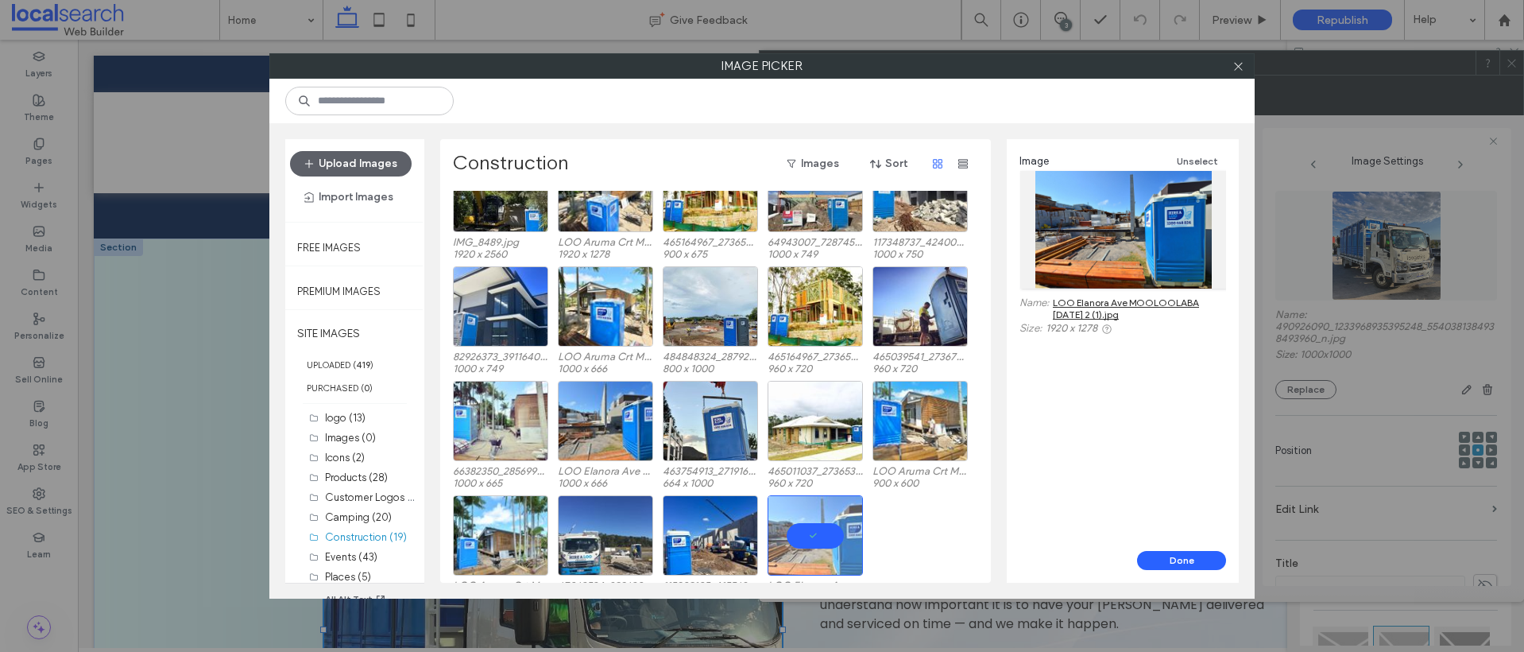
scroll to position [0, 0]
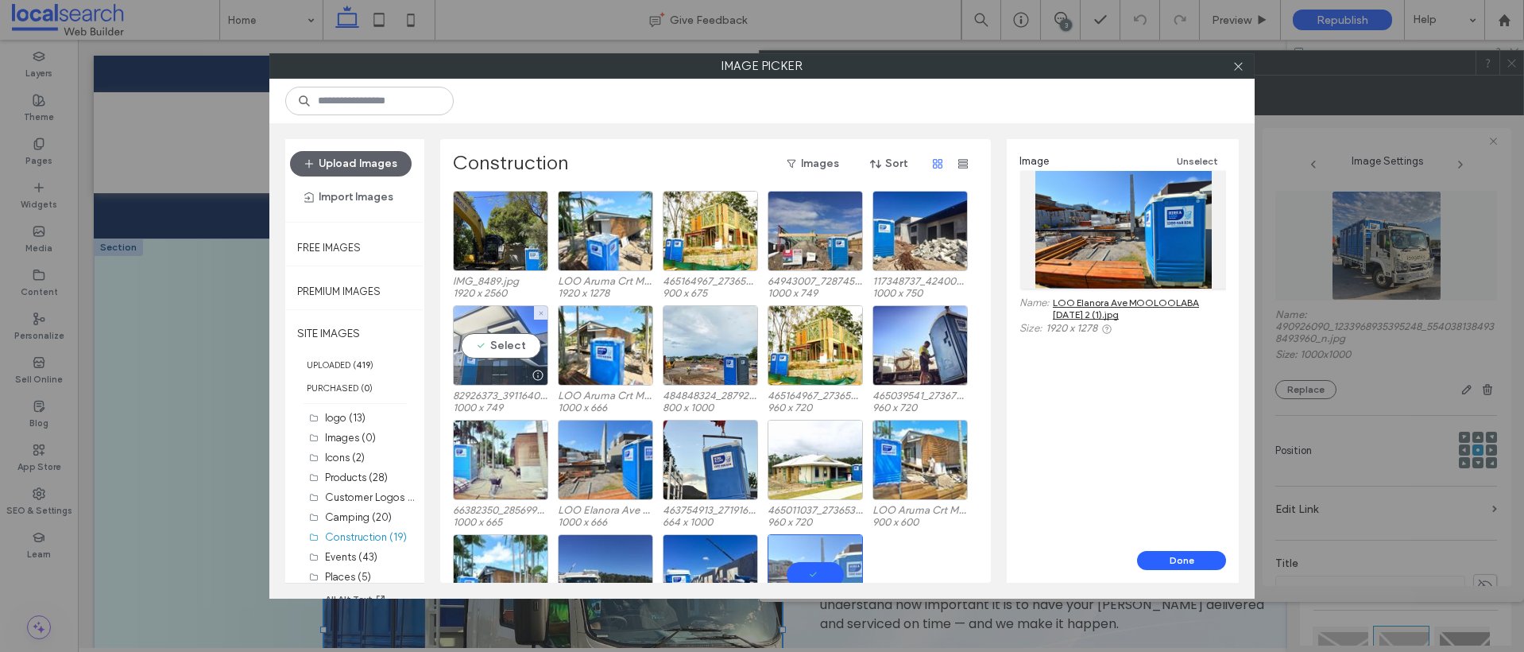
click at [509, 343] on div "Select" at bounding box center [500, 345] width 95 height 80
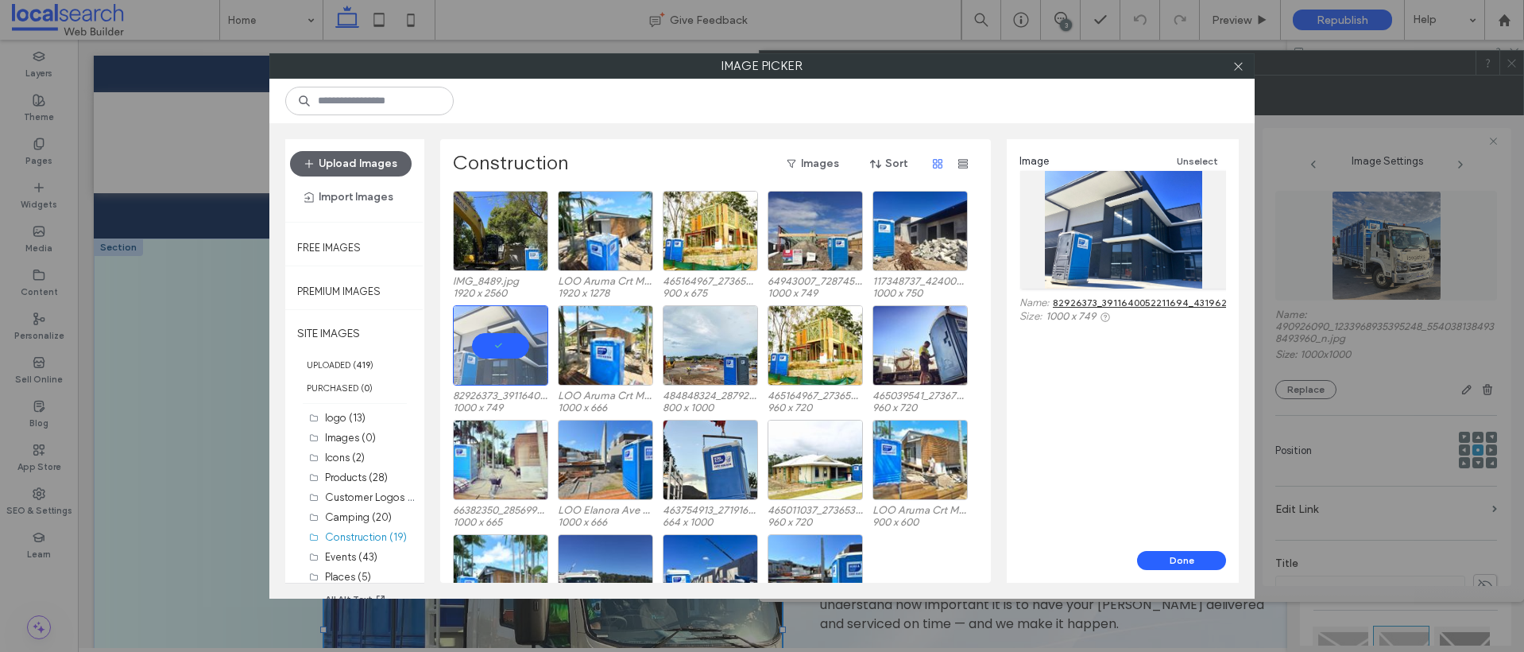
click at [1128, 303] on link "82926373_3911640052211694_4319629191487160320_n.jpg" at bounding box center [1188, 302] width 271 height 12
click at [714, 233] on div "Select" at bounding box center [710, 231] width 95 height 80
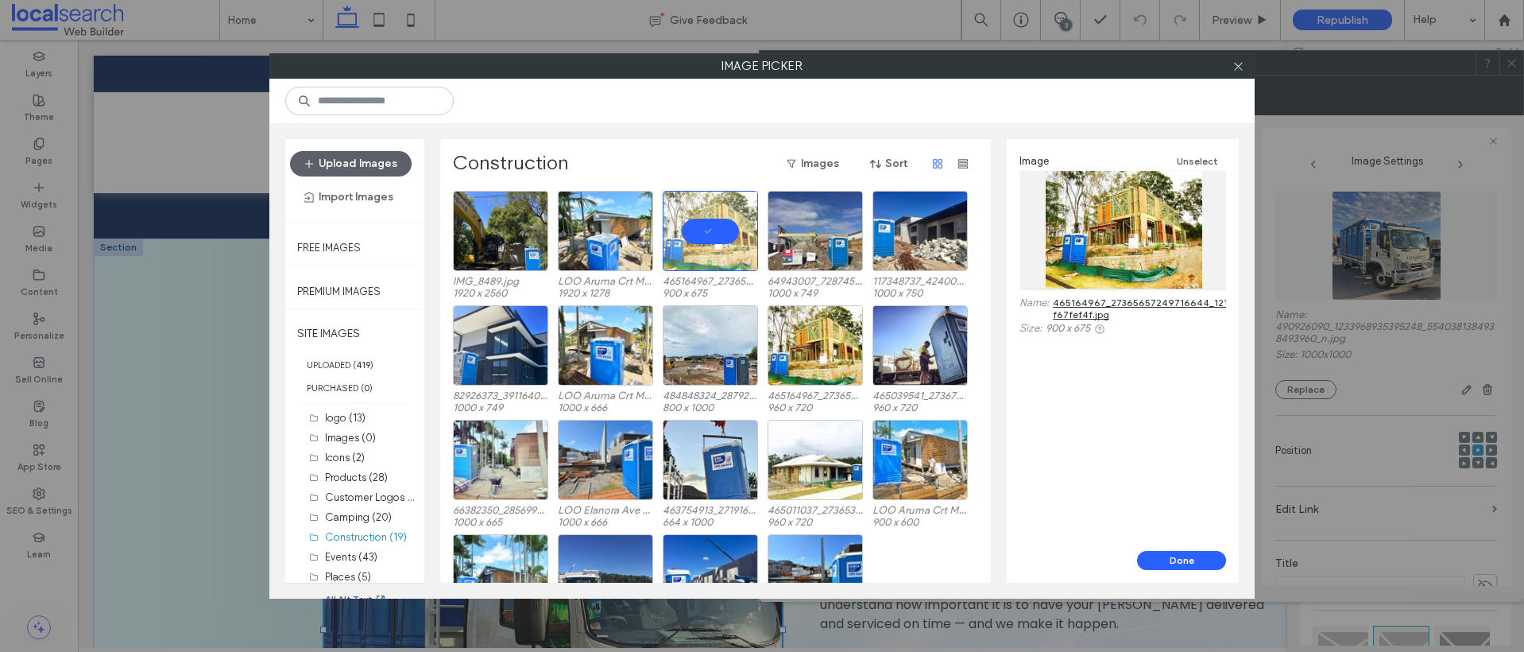
click at [1103, 303] on link "465164967_27365657249716644_121779692128069876_n-f67fef4f.jpg" at bounding box center [1191, 308] width 277 height 24
click at [601, 235] on div "Select" at bounding box center [605, 231] width 95 height 80
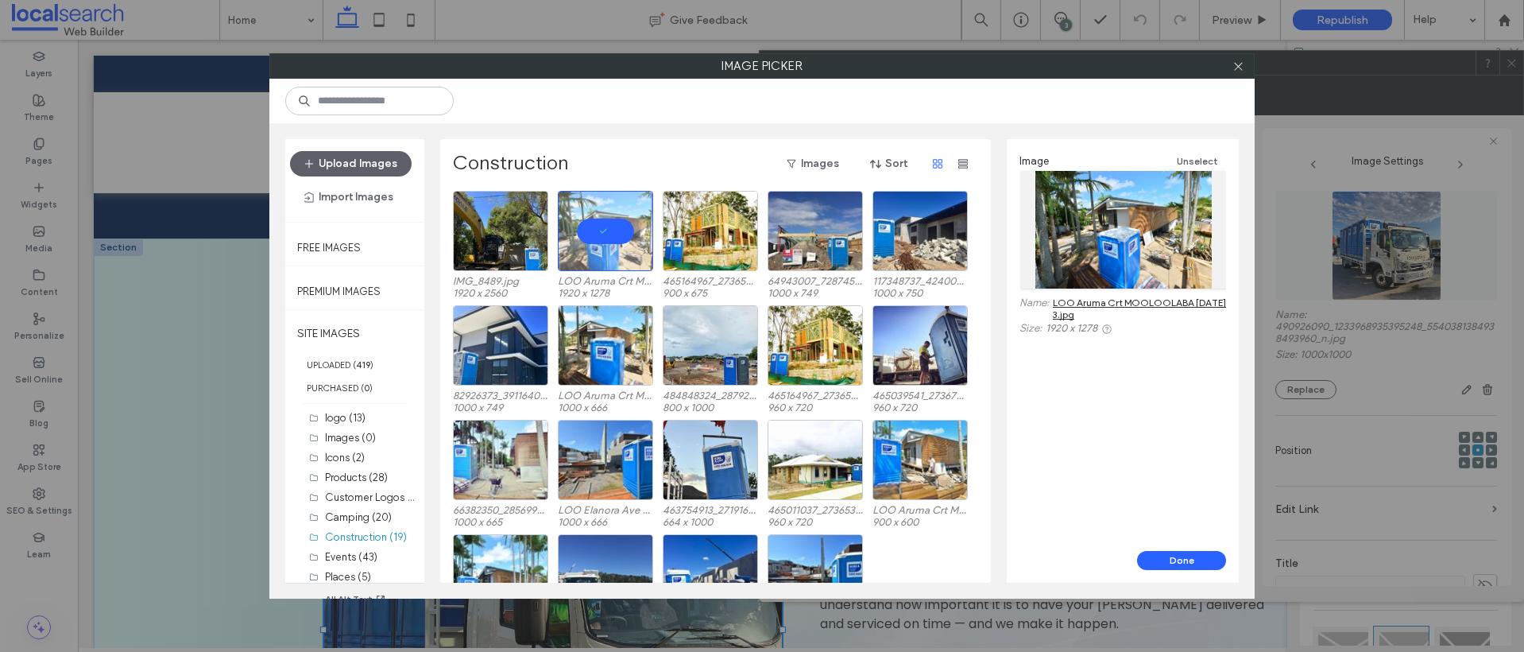
click at [1105, 301] on link "LOO Aruma Crt MOOLOOLABA [DATE] 3.jpg" at bounding box center [1139, 308] width 173 height 24
click at [942, 231] on div "Select" at bounding box center [920, 231] width 95 height 80
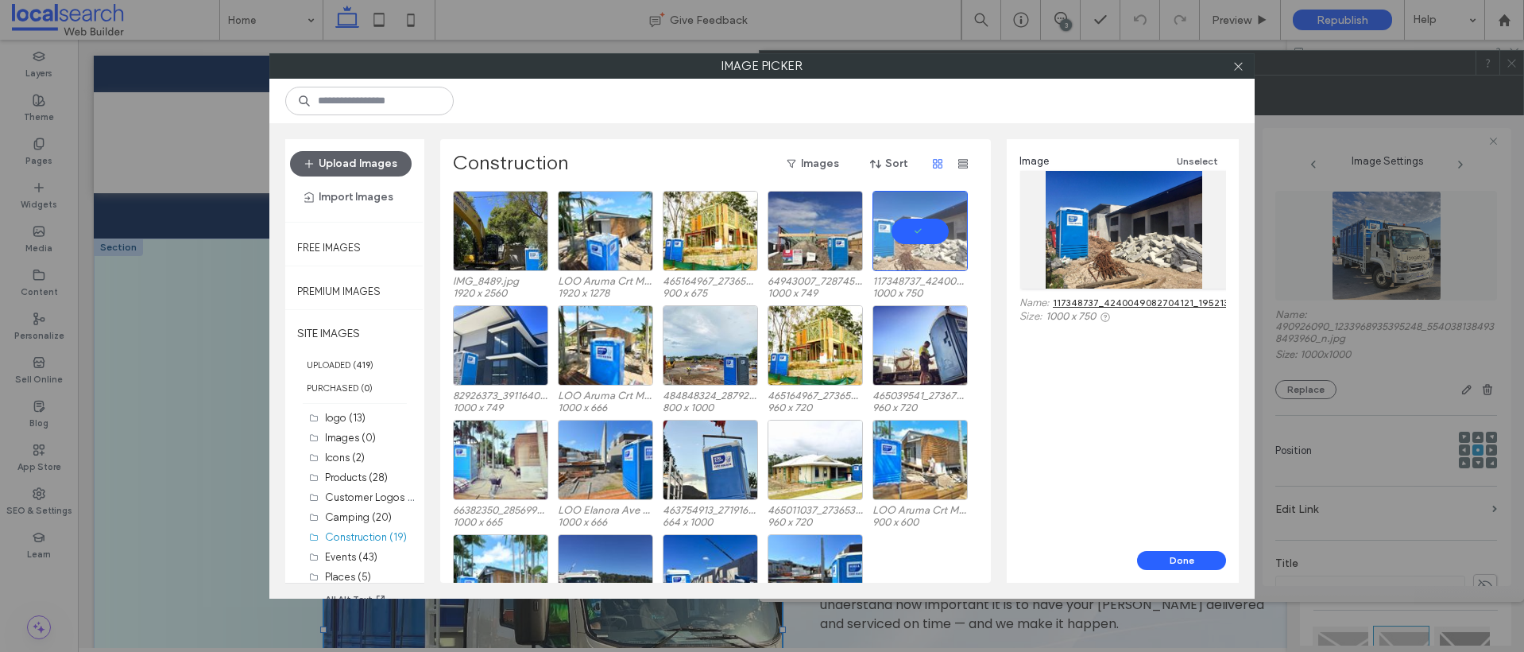
click at [1148, 302] on link "117348737_4240049082704121_1952139550886042011_n.jpg" at bounding box center [1190, 302] width 274 height 12
click at [509, 226] on div "Select" at bounding box center [500, 231] width 95 height 80
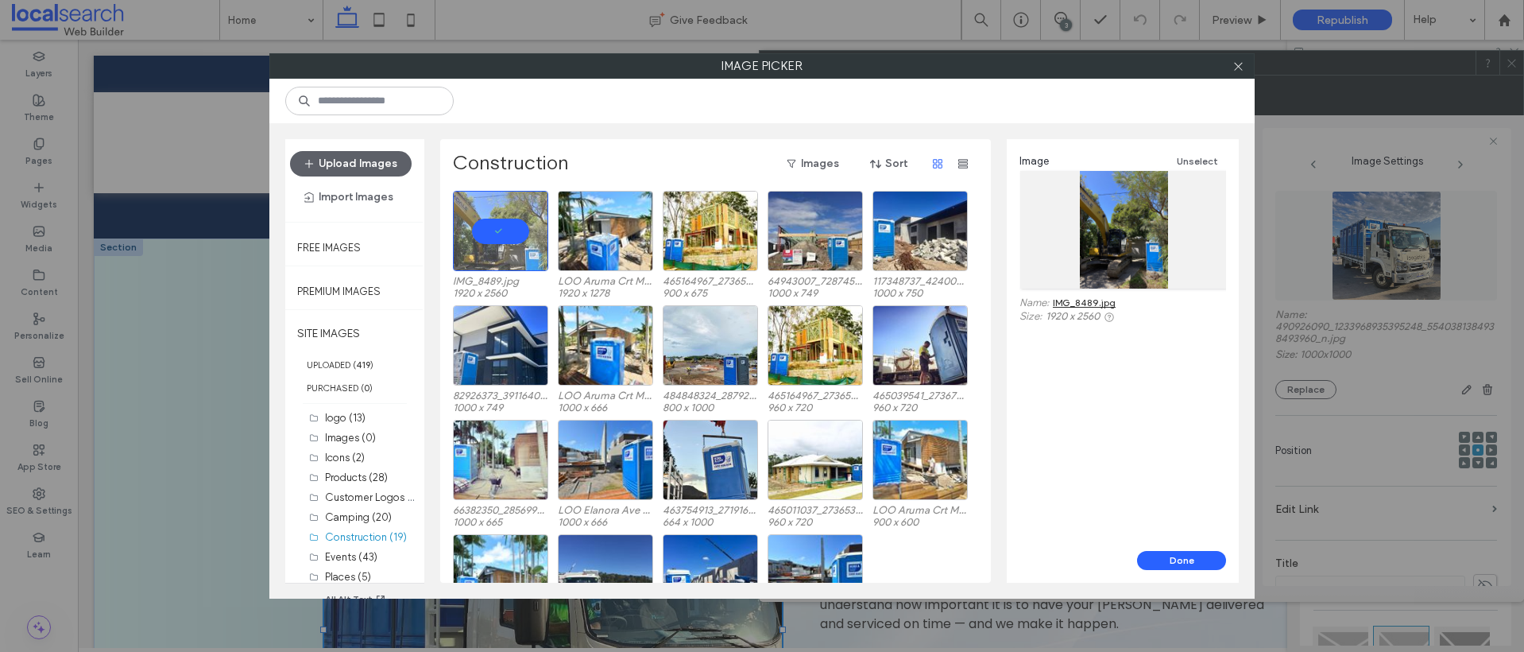
click at [1085, 304] on link "IMG_8489.jpg" at bounding box center [1084, 302] width 63 height 12
click at [1177, 562] on button "Done" at bounding box center [1181, 560] width 89 height 19
